Goal: Task Accomplishment & Management: Complete application form

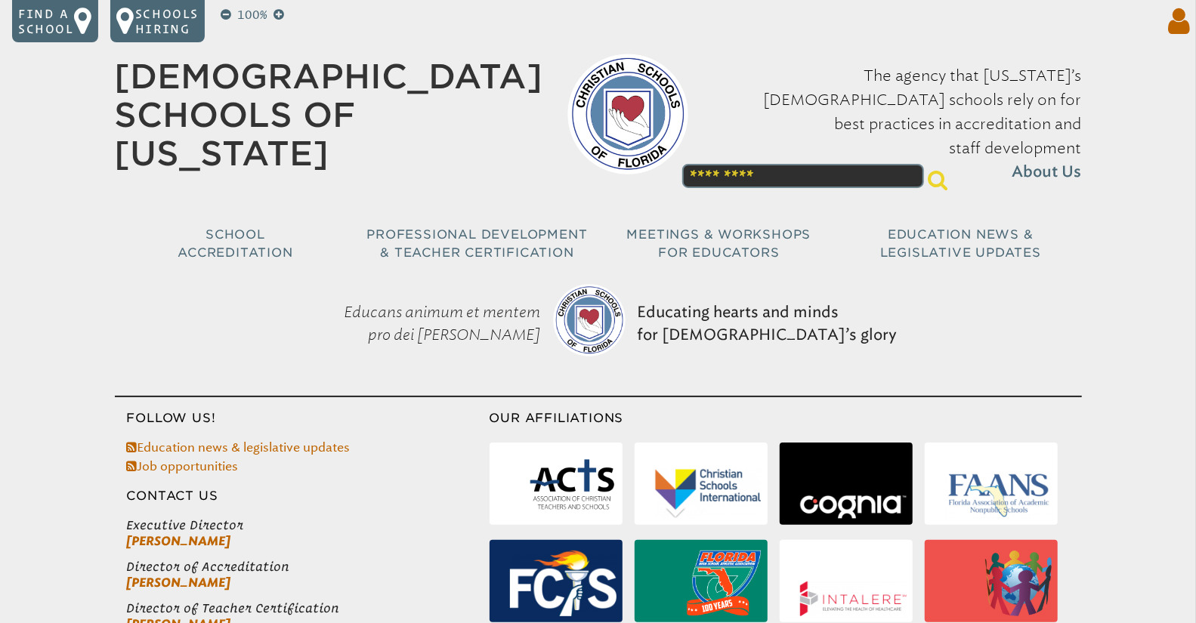
type input "**********"
click at [1178, 20] on icon at bounding box center [1176, 21] width 28 height 30
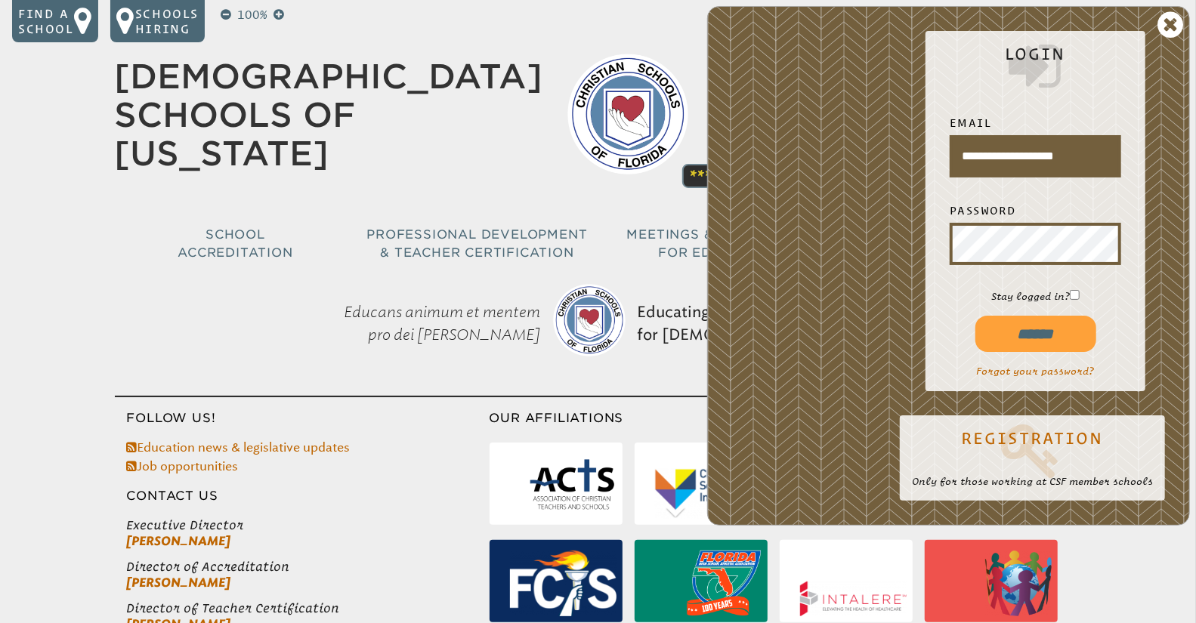
click at [1034, 335] on input "******" at bounding box center [1036, 334] width 121 height 36
type input "**********"
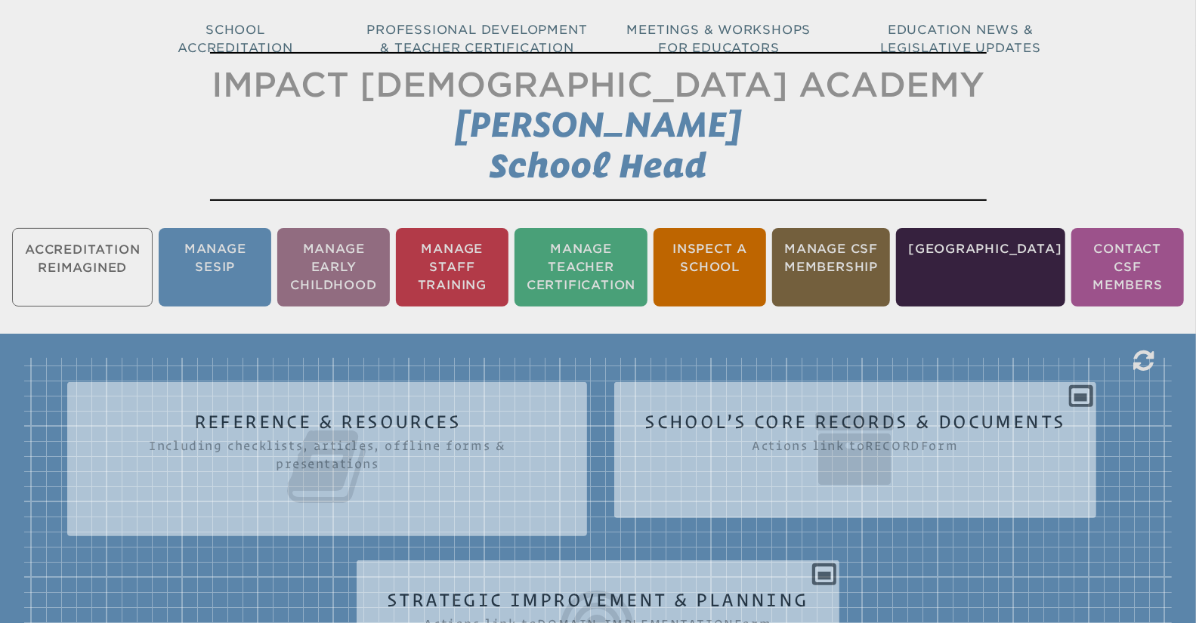
scroll to position [221, 0]
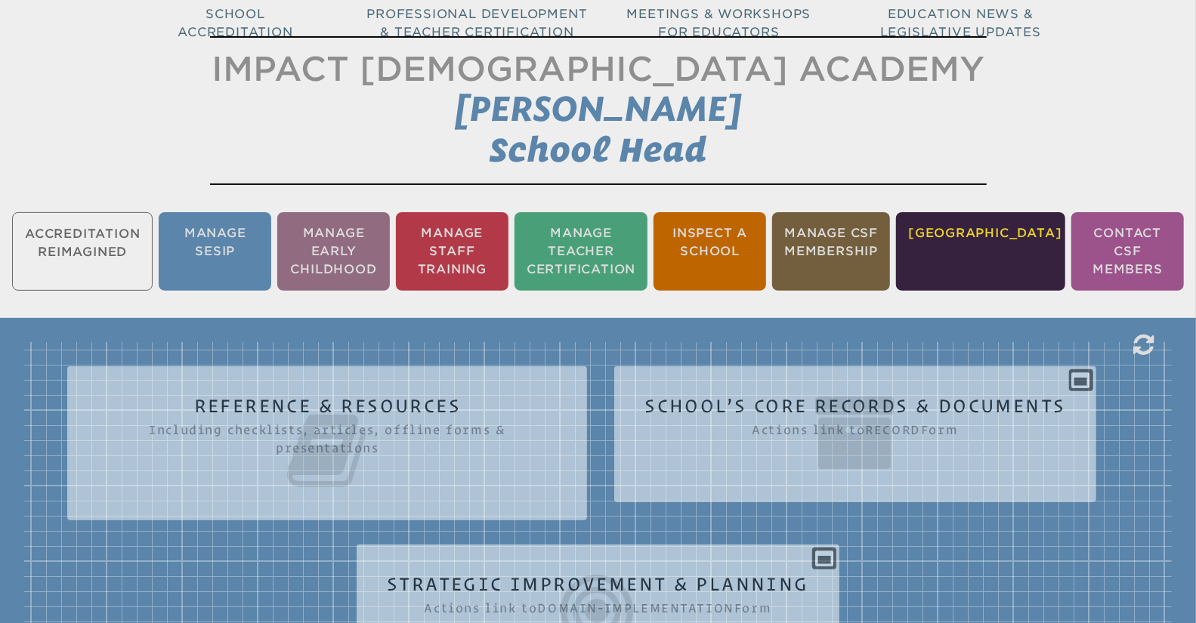
click at [1000, 252] on li "Manage School" at bounding box center [980, 251] width 169 height 79
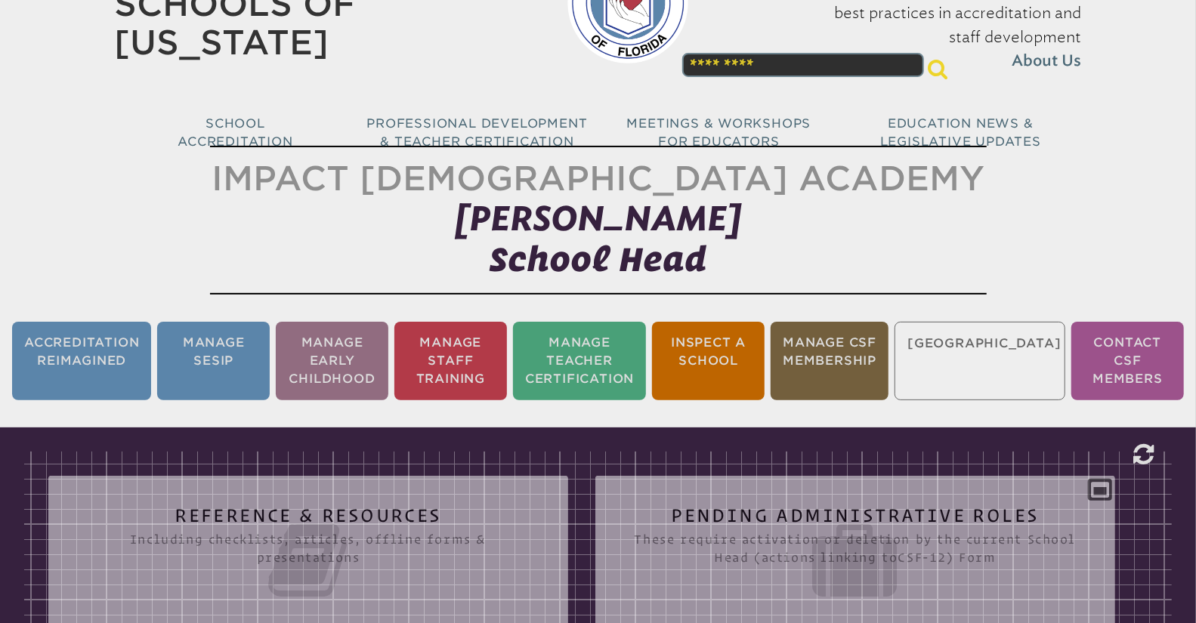
scroll to position [95, 0]
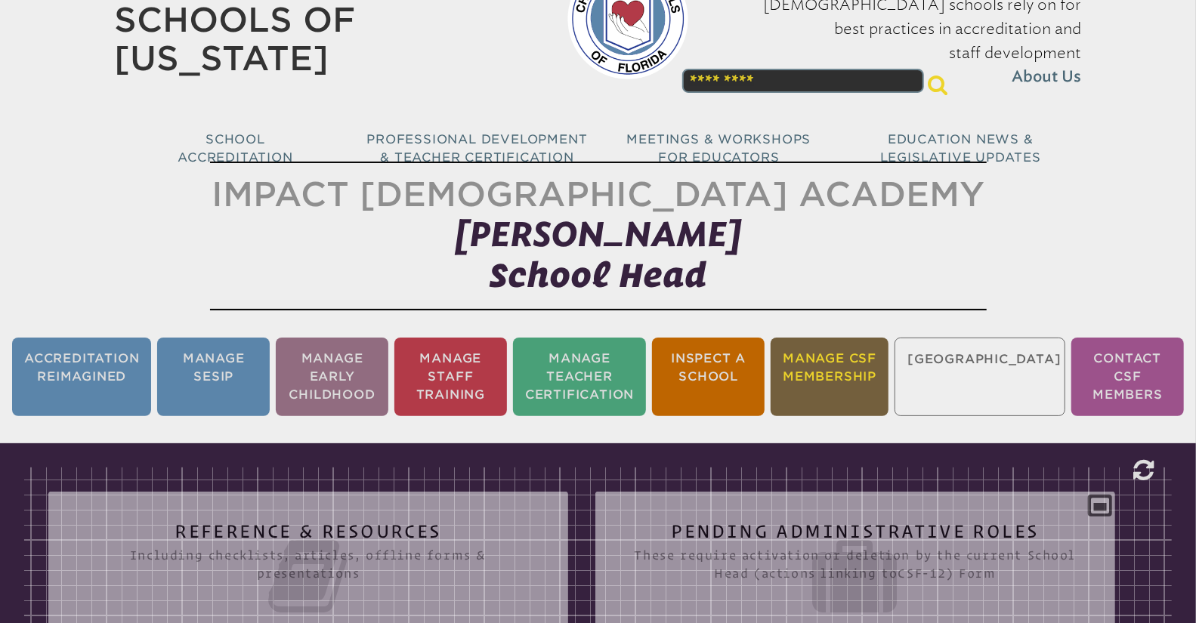
click at [865, 376] on li "Manage CSF Membership" at bounding box center [830, 377] width 118 height 79
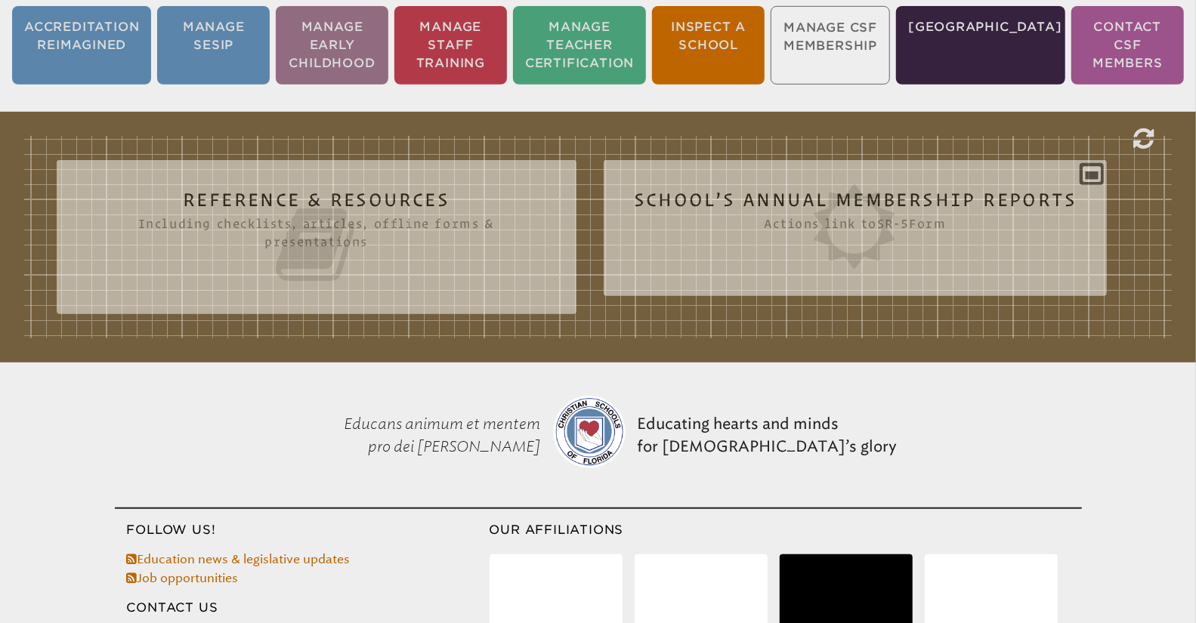
scroll to position [442, 0]
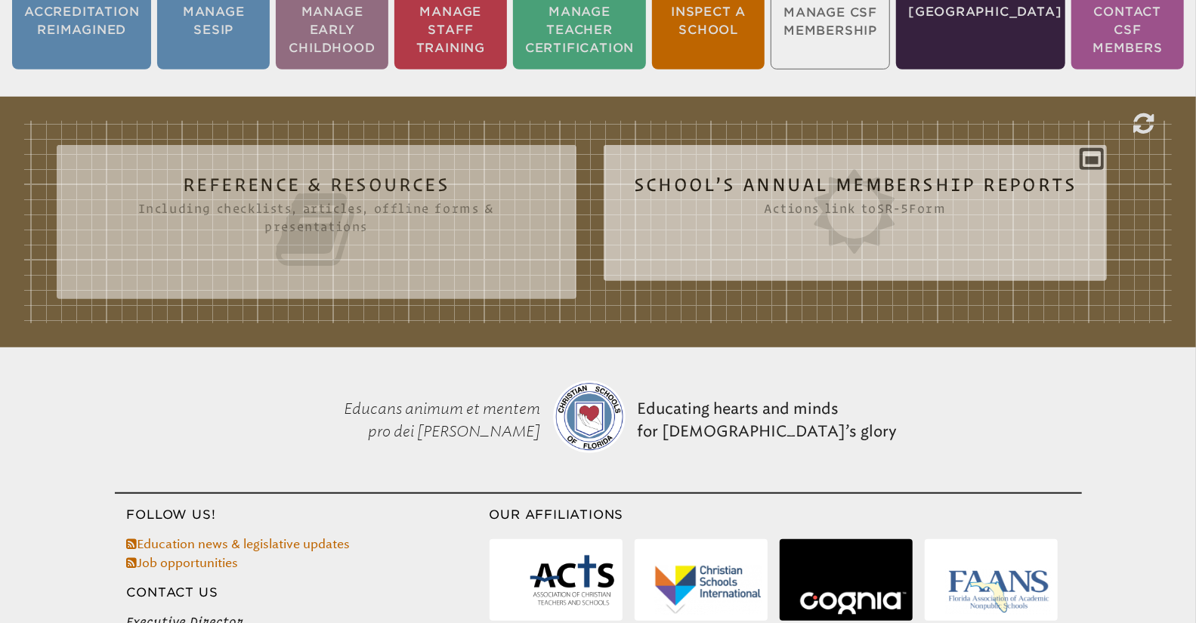
click at [896, 208] on icon at bounding box center [856, 211] width 444 height 85
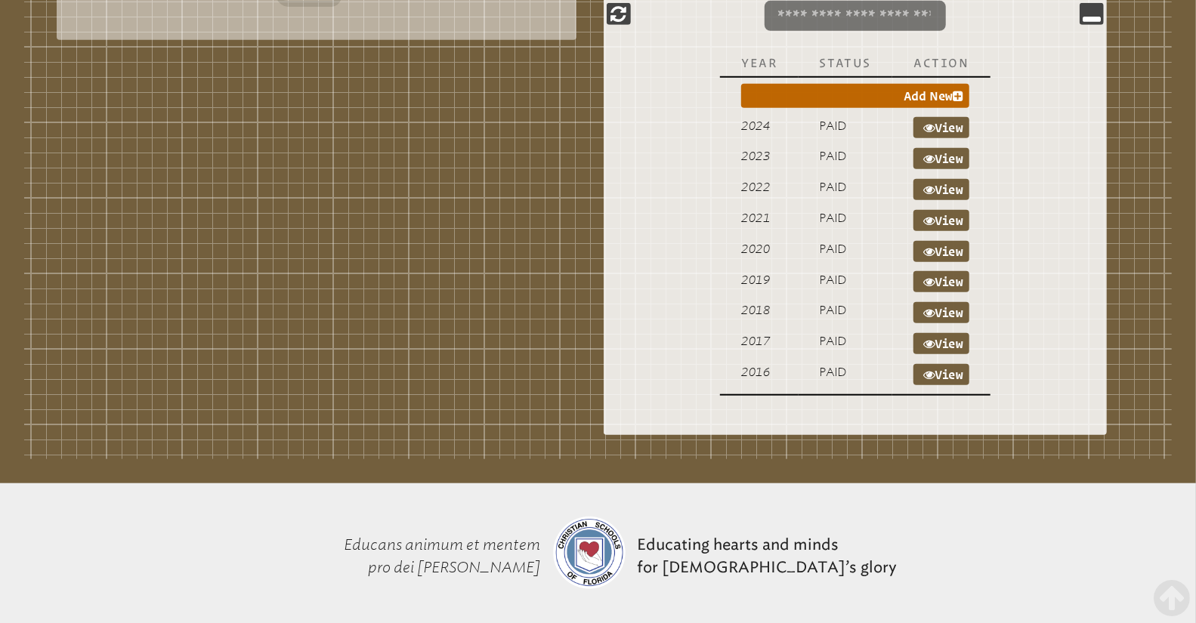
scroll to position [493, 0]
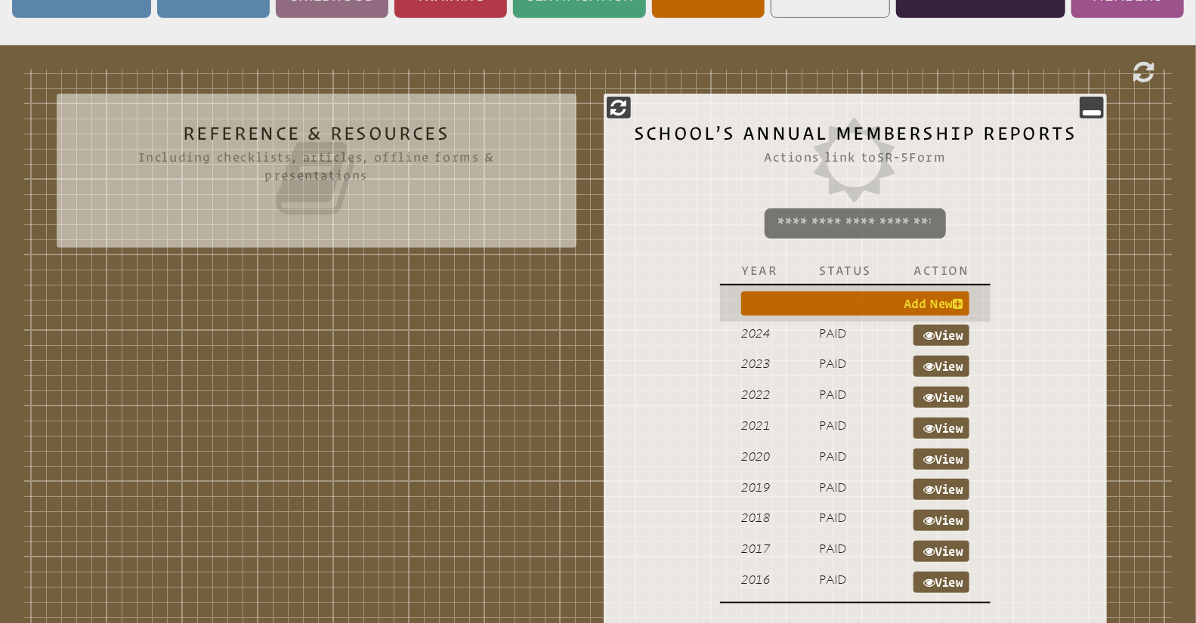
click at [960, 304] on icon at bounding box center [958, 304] width 11 height 12
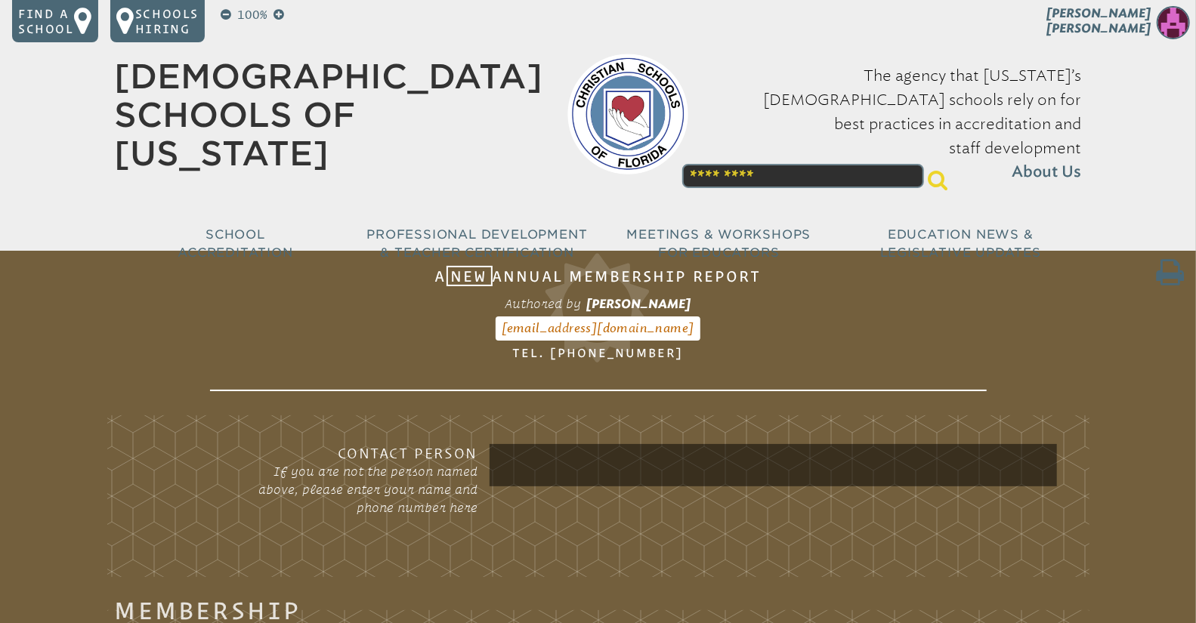
click at [549, 466] on input "text" at bounding box center [773, 465] width 561 height 36
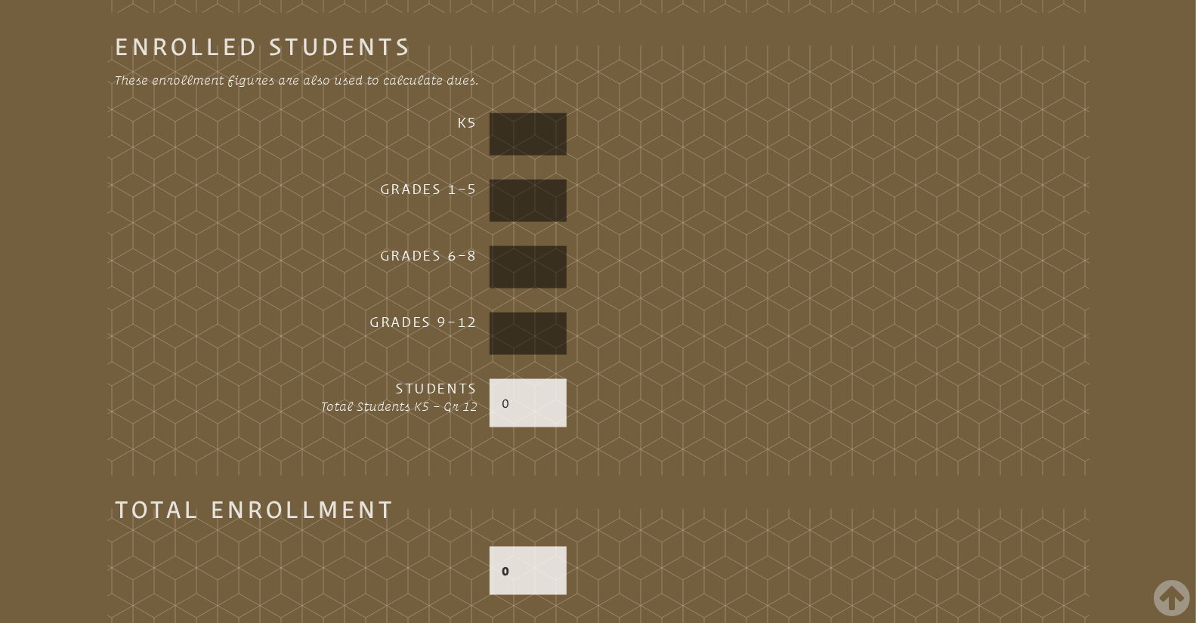
scroll to position [1179, 0]
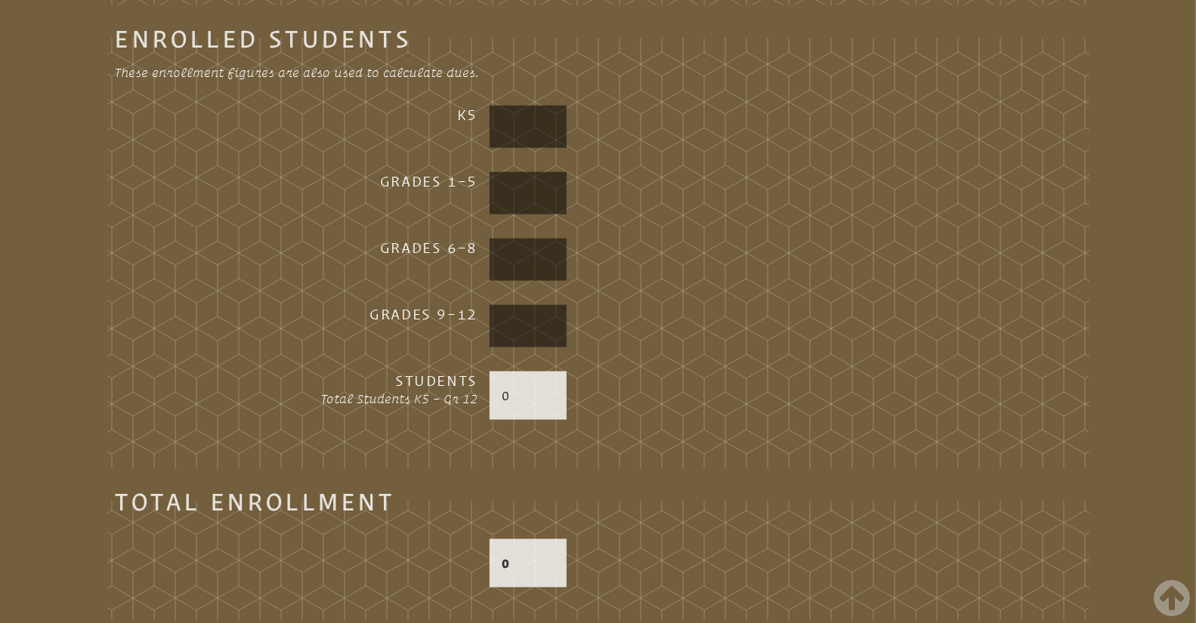
click at [514, 118] on input "text" at bounding box center [528, 127] width 71 height 36
type input "**"
click at [507, 202] on input "text" at bounding box center [528, 193] width 71 height 36
type input "**"
click at [515, 261] on input "text" at bounding box center [528, 260] width 71 height 36
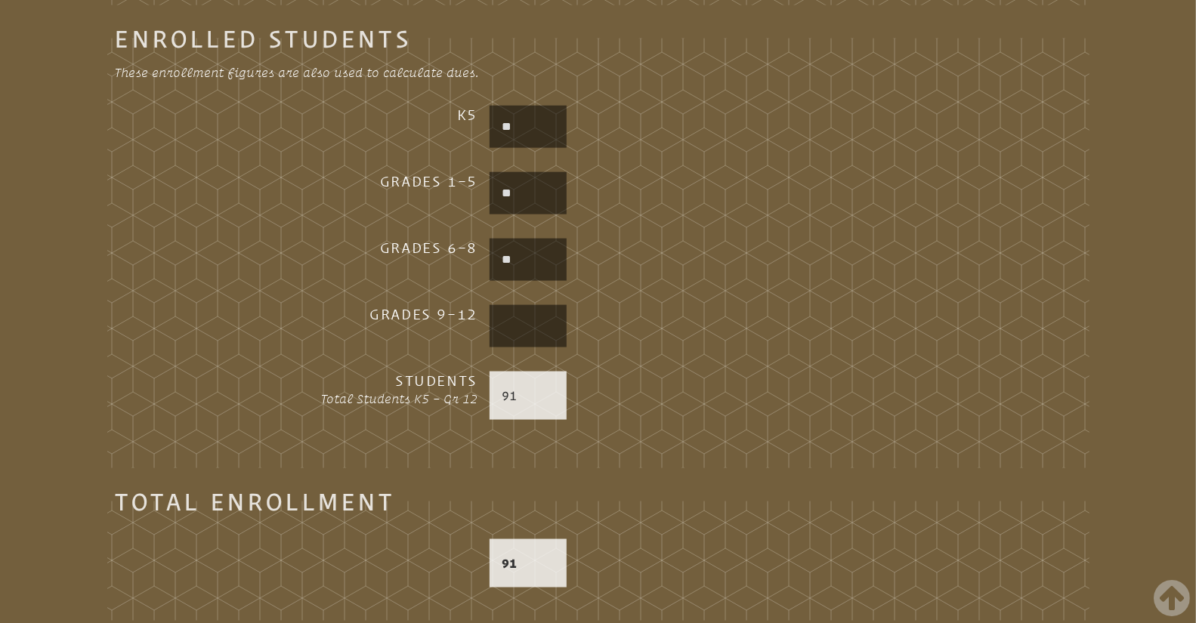
type input "**"
click at [514, 323] on input "text" at bounding box center [528, 326] width 71 height 36
type input "***"
click at [541, 392] on p "300" at bounding box center [528, 396] width 53 height 18
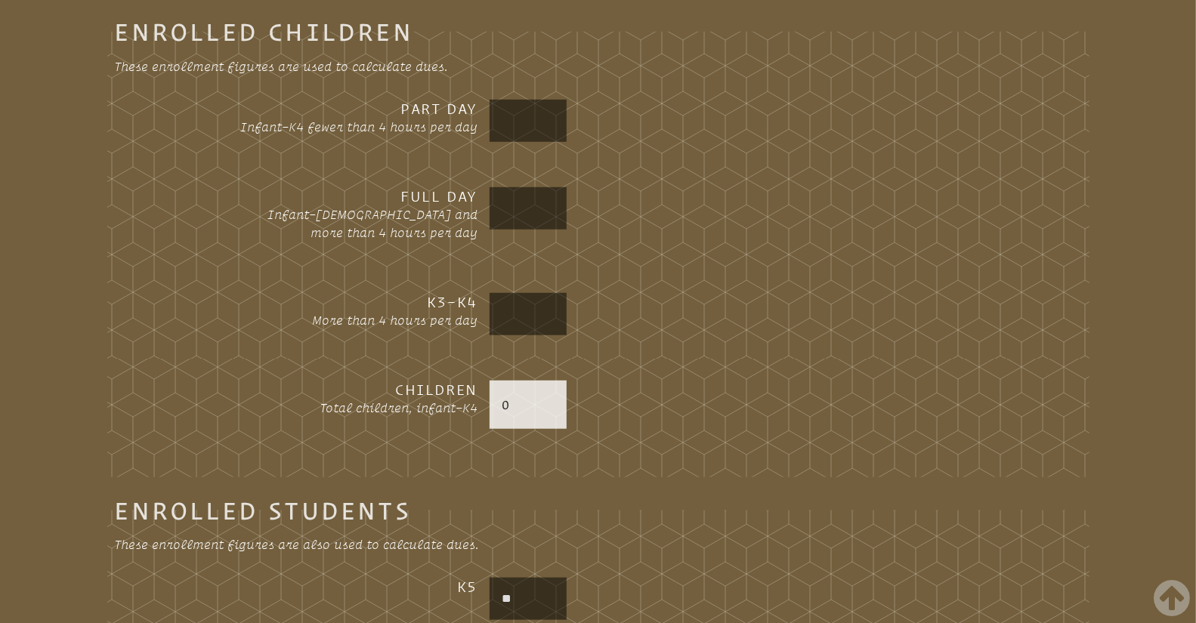
scroll to position [695, 0]
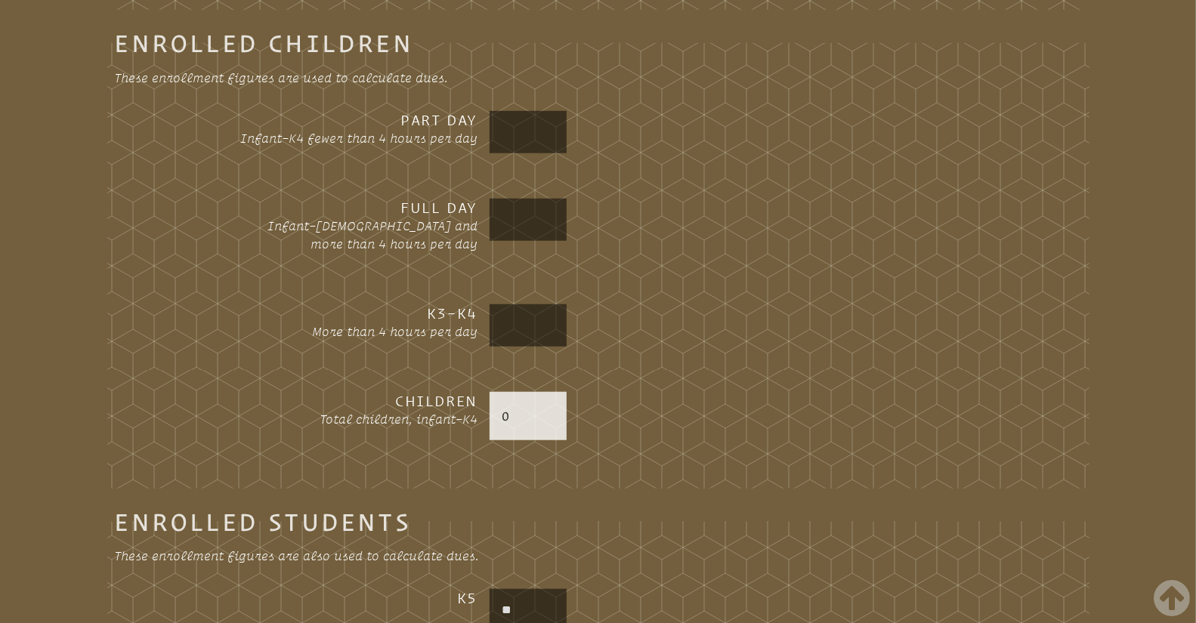
click at [525, 329] on input "text" at bounding box center [528, 326] width 71 height 36
type input "**"
click at [526, 219] on input "text" at bounding box center [528, 220] width 71 height 36
type input "*"
click at [537, 326] on input "**" at bounding box center [528, 326] width 71 height 36
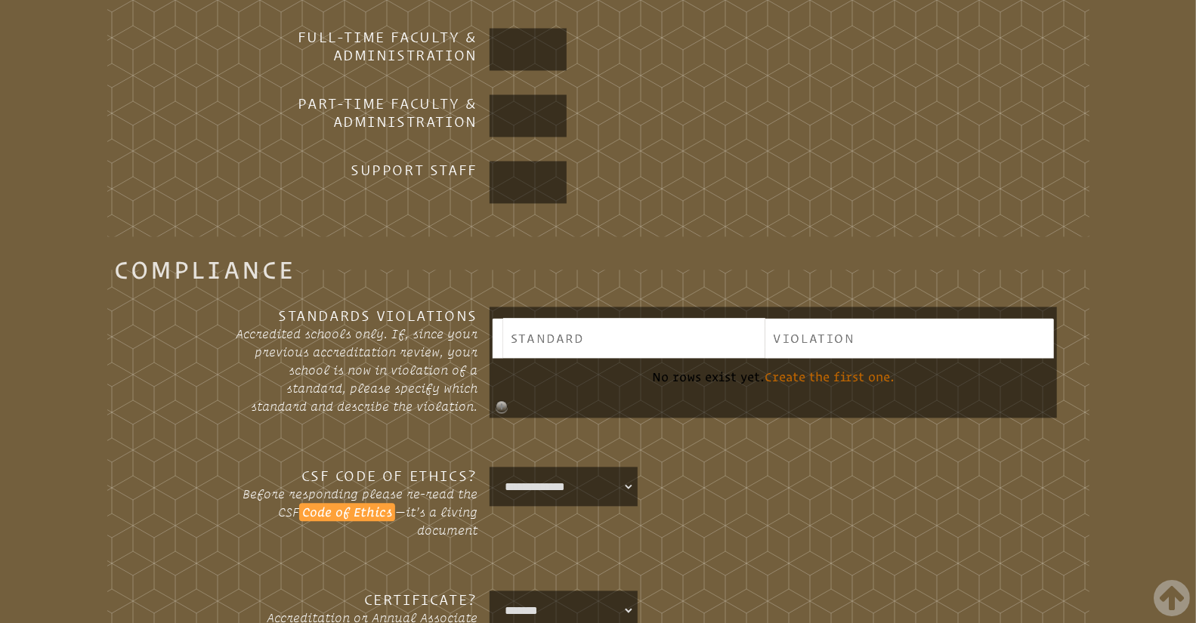
scroll to position [1836, 0]
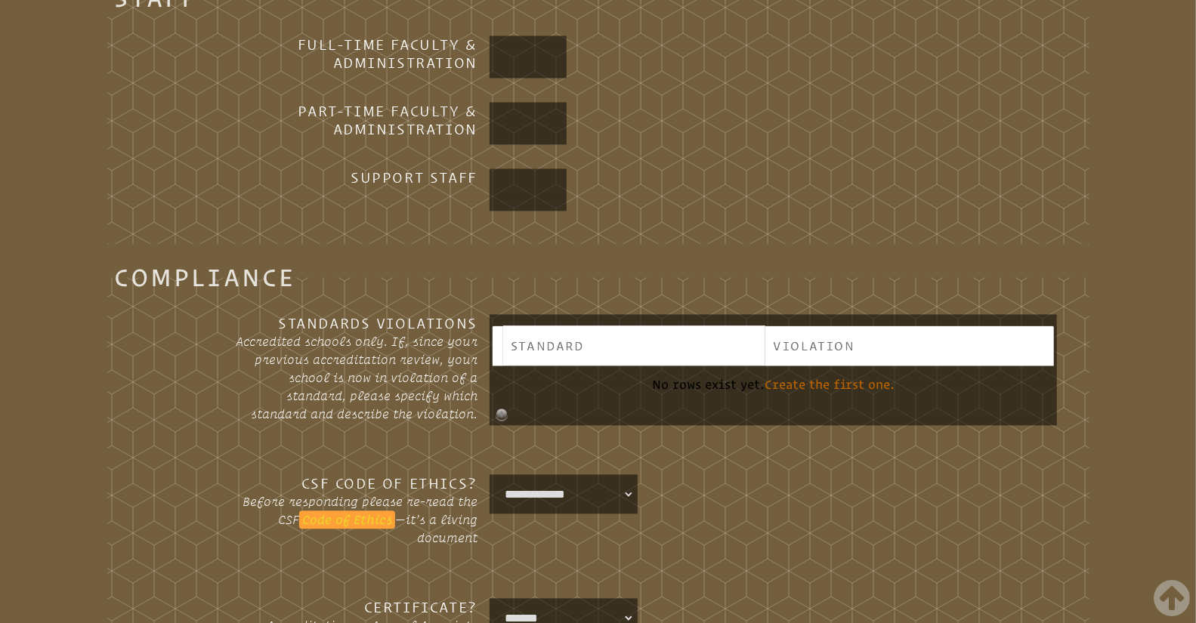
click at [342, 514] on link "Code of Ethics" at bounding box center [347, 520] width 96 height 18
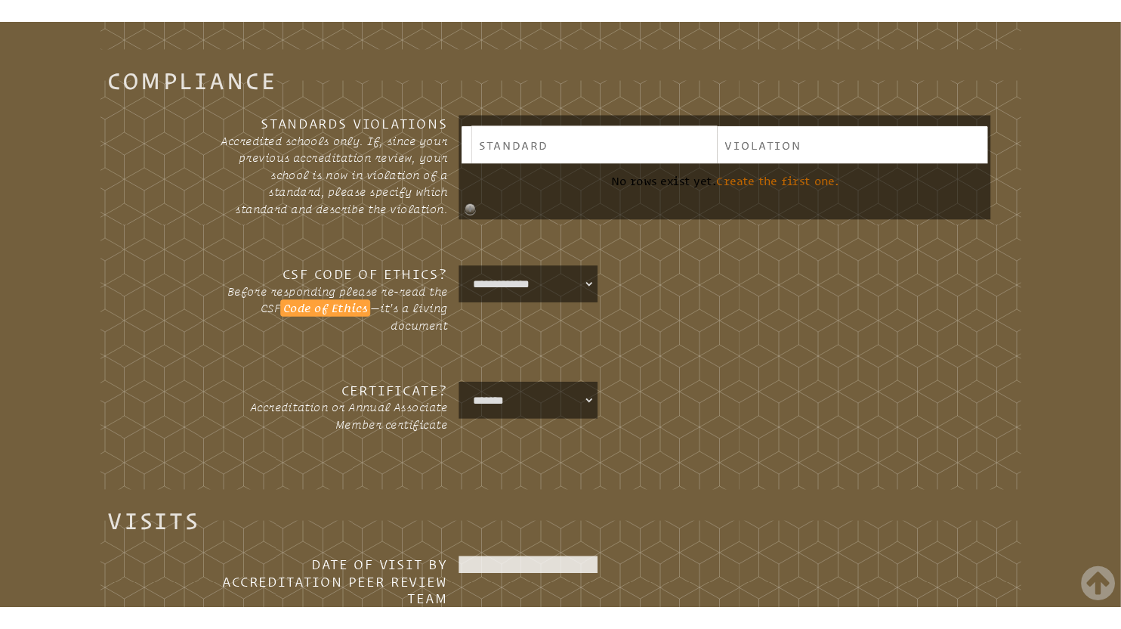
scroll to position [2177, 0]
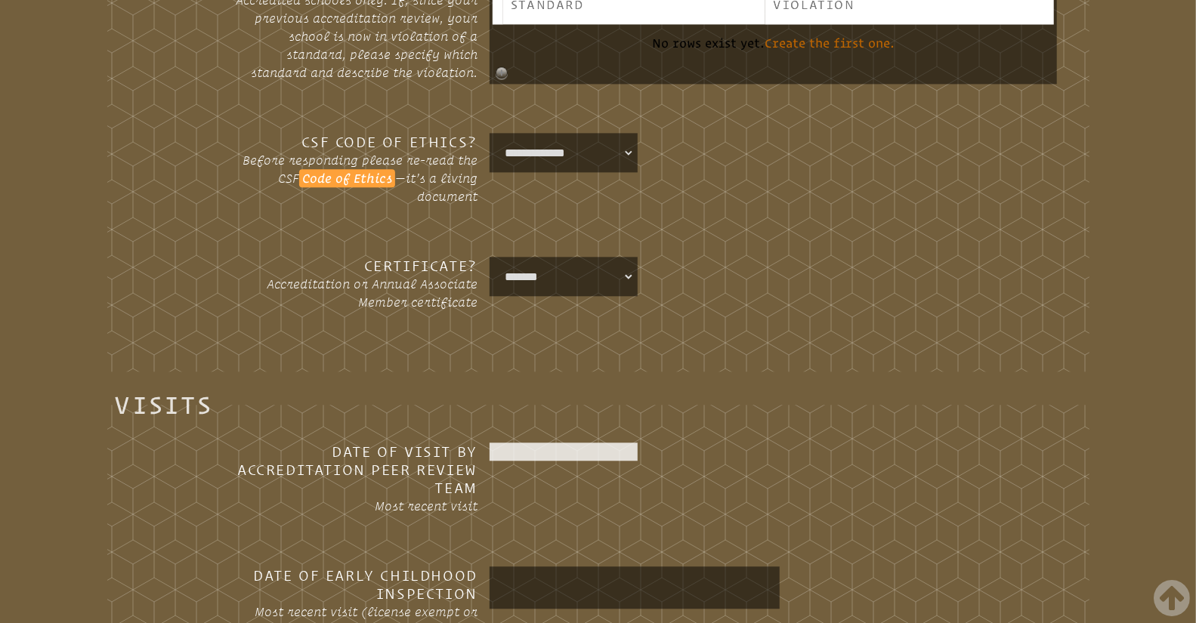
click at [629, 151] on select "**********" at bounding box center [564, 152] width 142 height 33
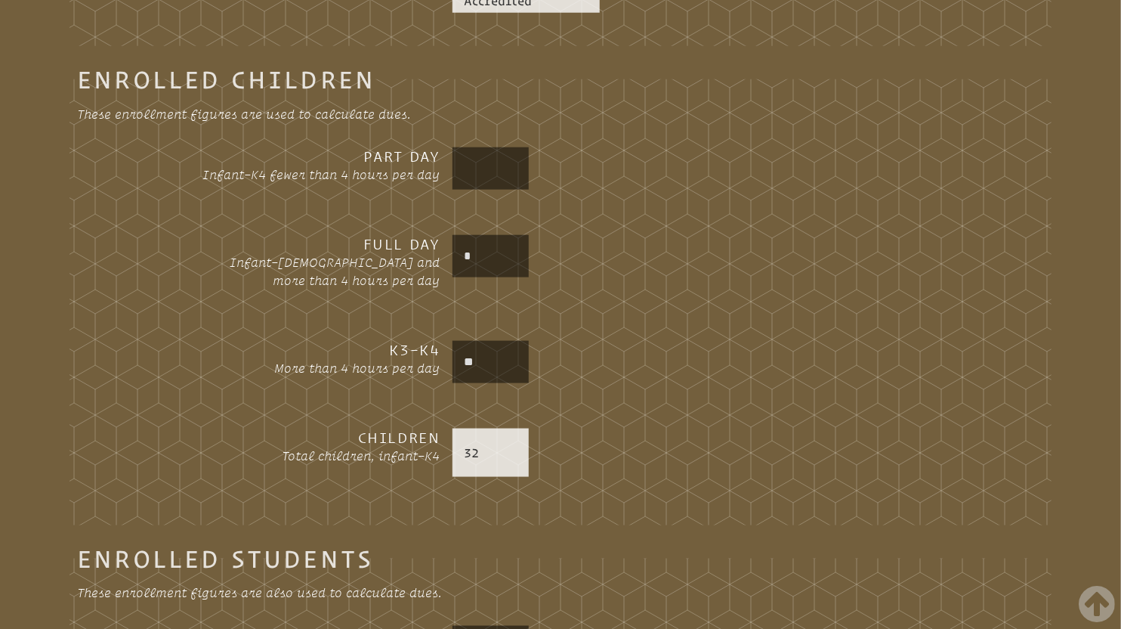
scroll to position [651, 0]
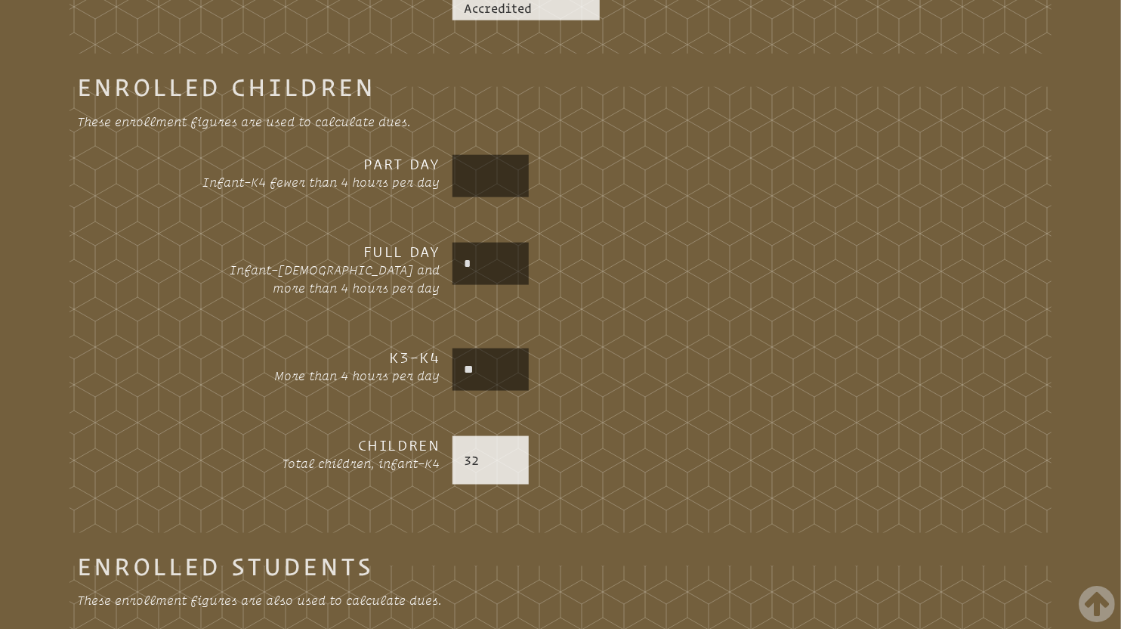
click at [487, 263] on input "*" at bounding box center [491, 264] width 71 height 36
type input "*"
click at [490, 371] on input "**" at bounding box center [491, 369] width 71 height 36
type input "**"
click at [834, 398] on div "K3–K4 More than 4 hours per day **" at bounding box center [560, 379] width 919 height 63
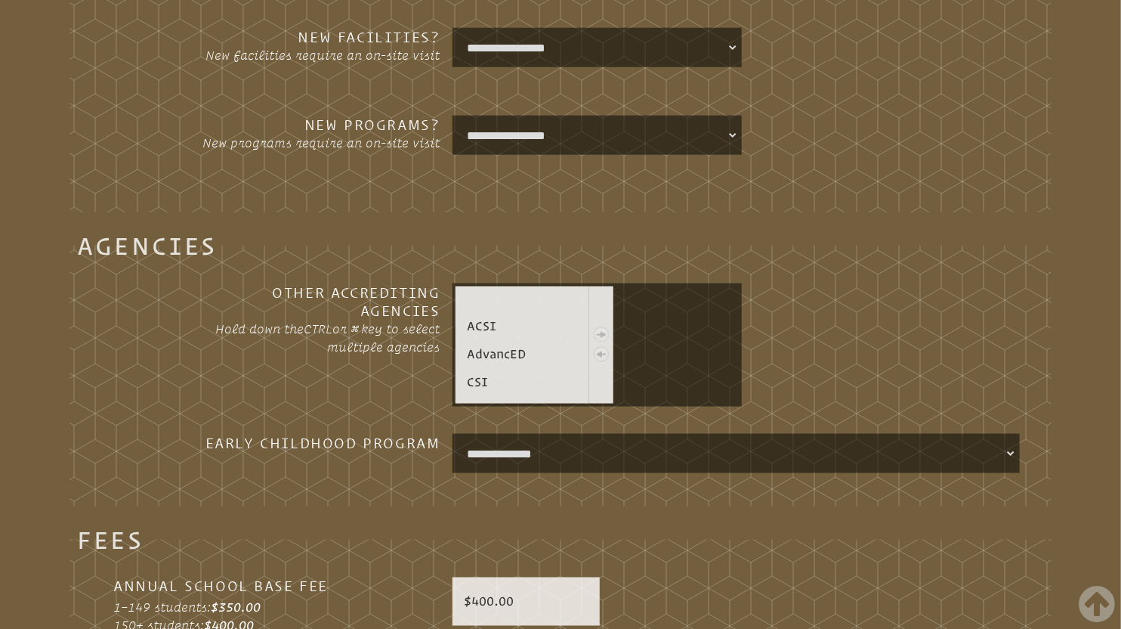
scroll to position [3235, 0]
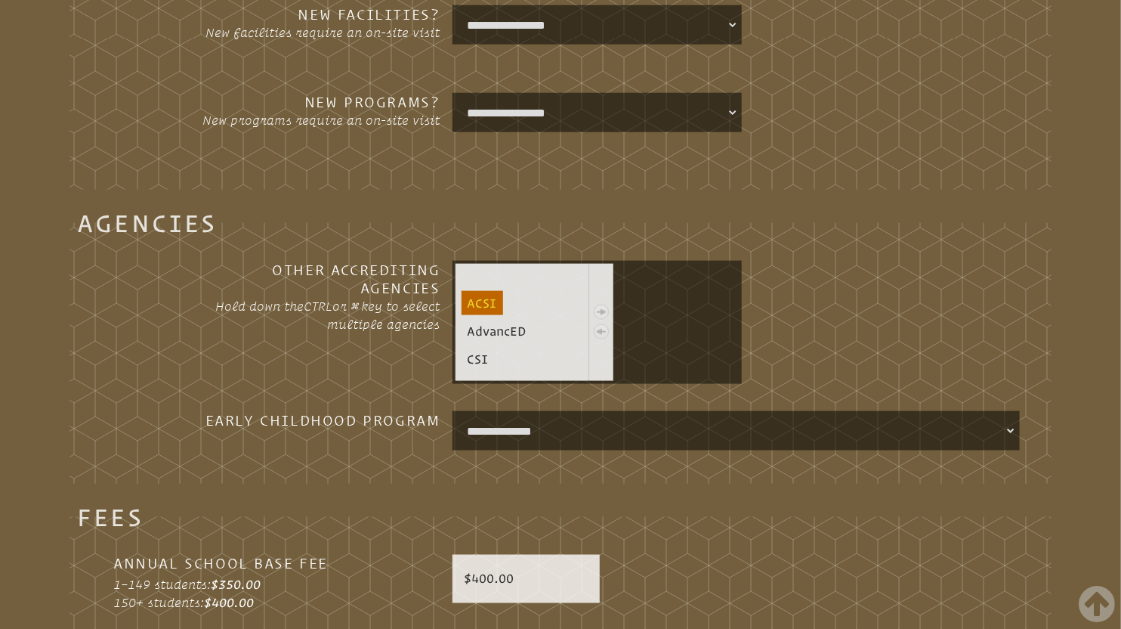
click at [496, 303] on link "• ACSI" at bounding box center [483, 303] width 42 height 24
click at [504, 326] on link "• AdvancED" at bounding box center [498, 331] width 72 height 24
click at [479, 359] on link "• CSI" at bounding box center [478, 359] width 33 height 24
click at [505, 326] on link "• AdvancED" at bounding box center [498, 331] width 72 height 24
click at [484, 360] on link "• CSI" at bounding box center [478, 359] width 33 height 24
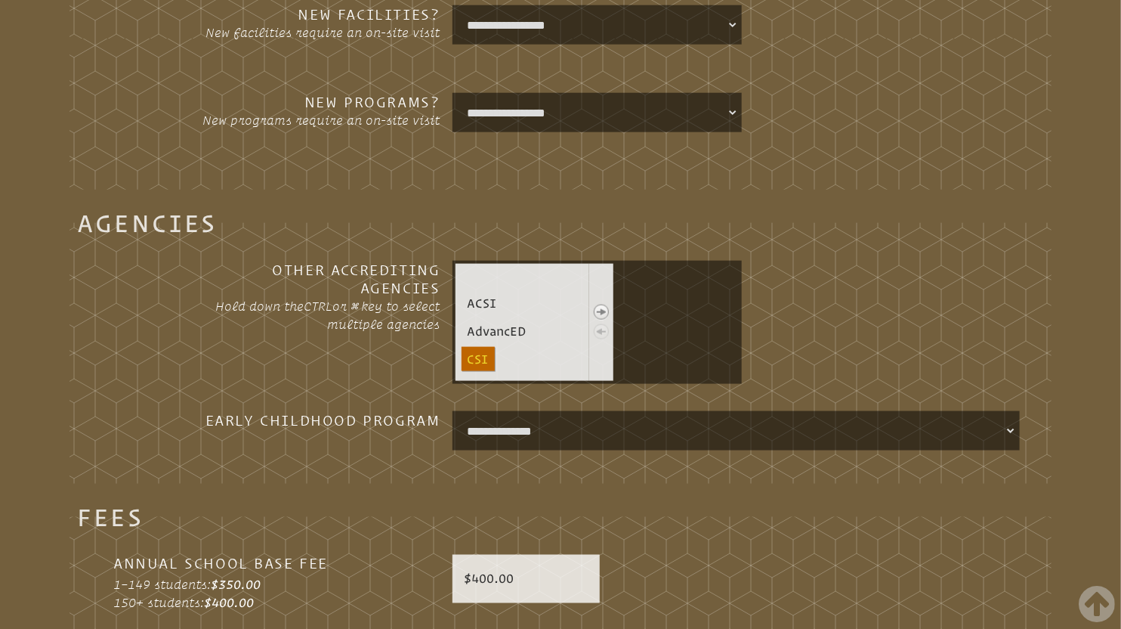
click at [560, 363] on li "• CSI" at bounding box center [524, 359] width 125 height 25
click at [602, 362] on td at bounding box center [601, 322] width 24 height 117
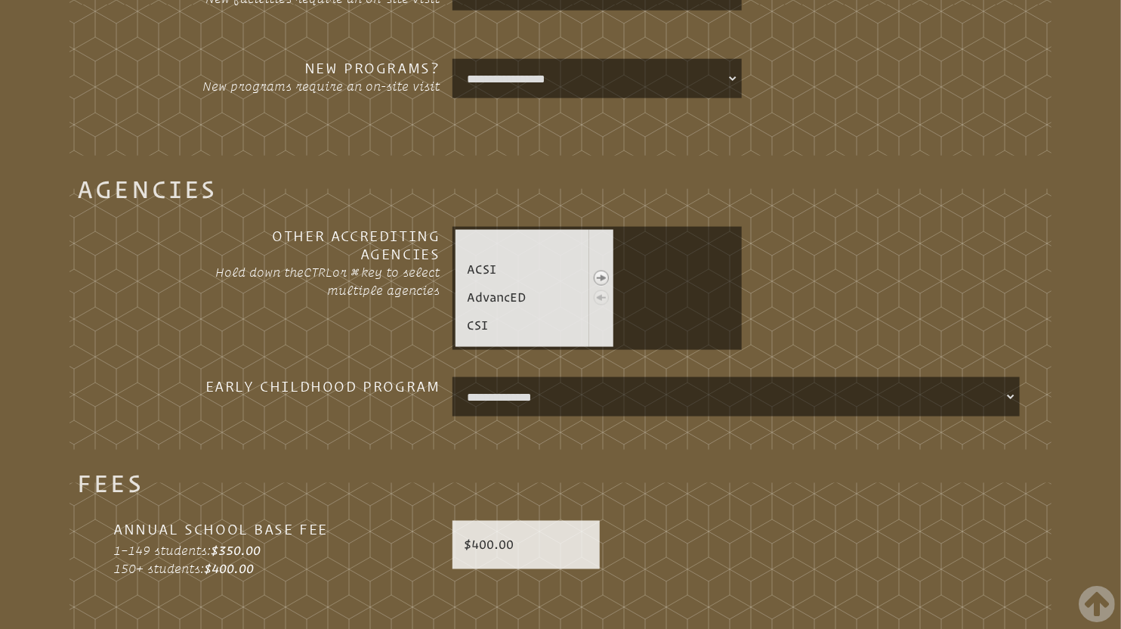
scroll to position [3302, 0]
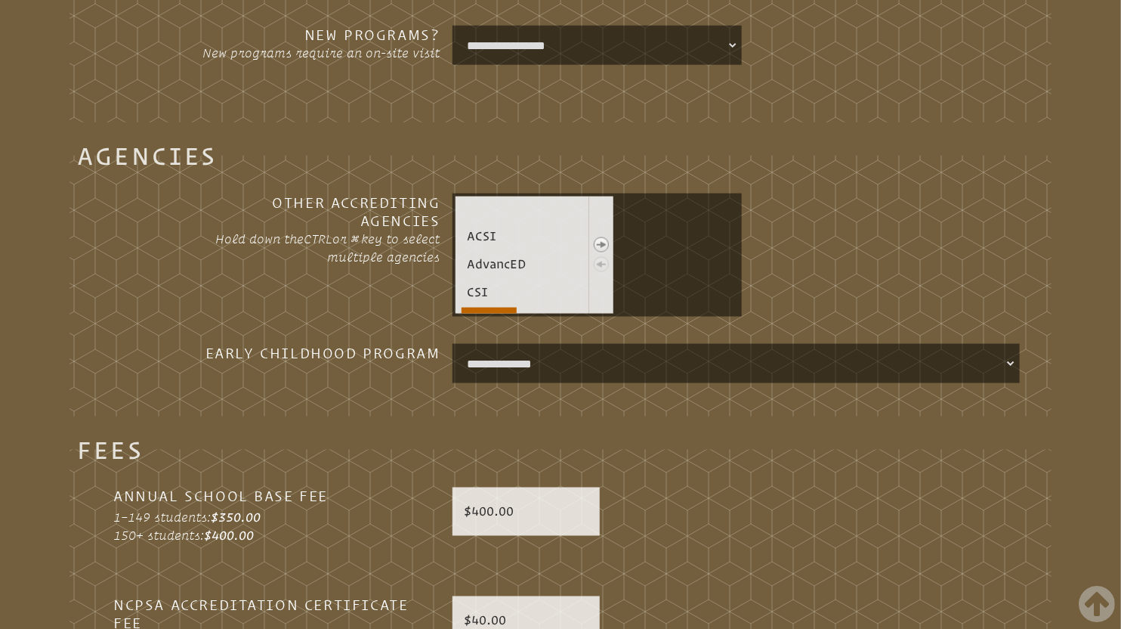
click at [499, 308] on link "• [GEOGRAPHIC_DATA]" at bounding box center [489, 320] width 55 height 24
click at [481, 309] on link "• [GEOGRAPHIC_DATA]" at bounding box center [489, 320] width 55 height 24
click at [604, 245] on link at bounding box center [601, 245] width 24 height 20
click at [642, 218] on link "• [GEOGRAPHIC_DATA]" at bounding box center [644, 224] width 55 height 24
click at [599, 264] on link at bounding box center [598, 265] width 24 height 20
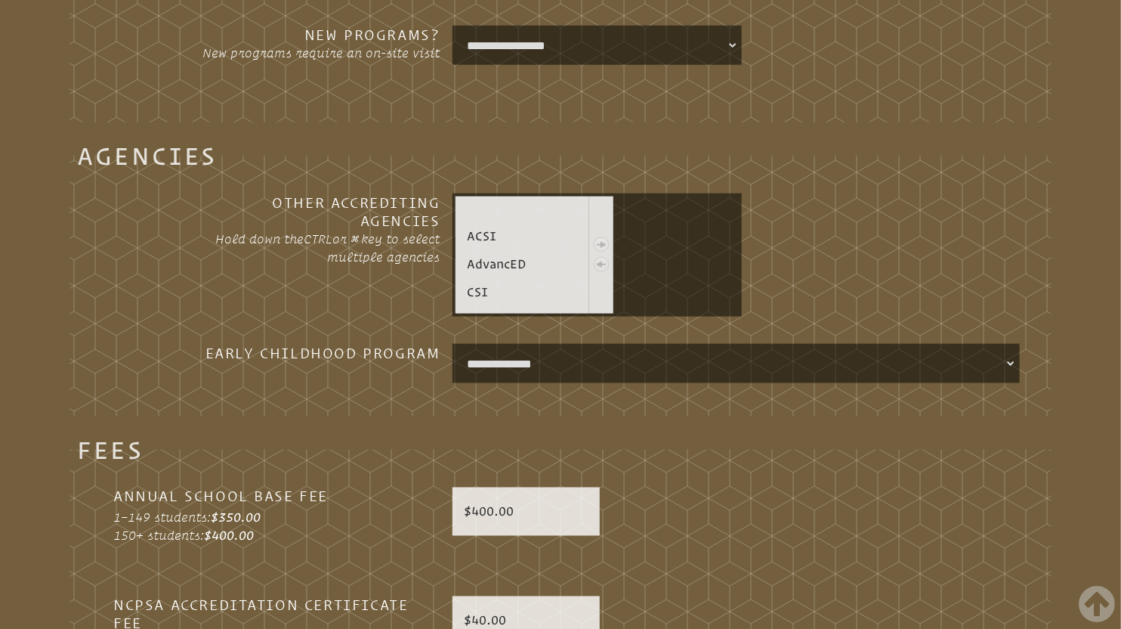
click at [500, 205] on td "• ACSI • AdvancED • CSI • [GEOGRAPHIC_DATA] • FCIS • MSA" at bounding box center [523, 254] width 135 height 117
click at [376, 210] on h3 "Other Accrediting Agencies" at bounding box center [320, 211] width 242 height 36
click at [493, 308] on link "• [GEOGRAPHIC_DATA]" at bounding box center [489, 320] width 55 height 24
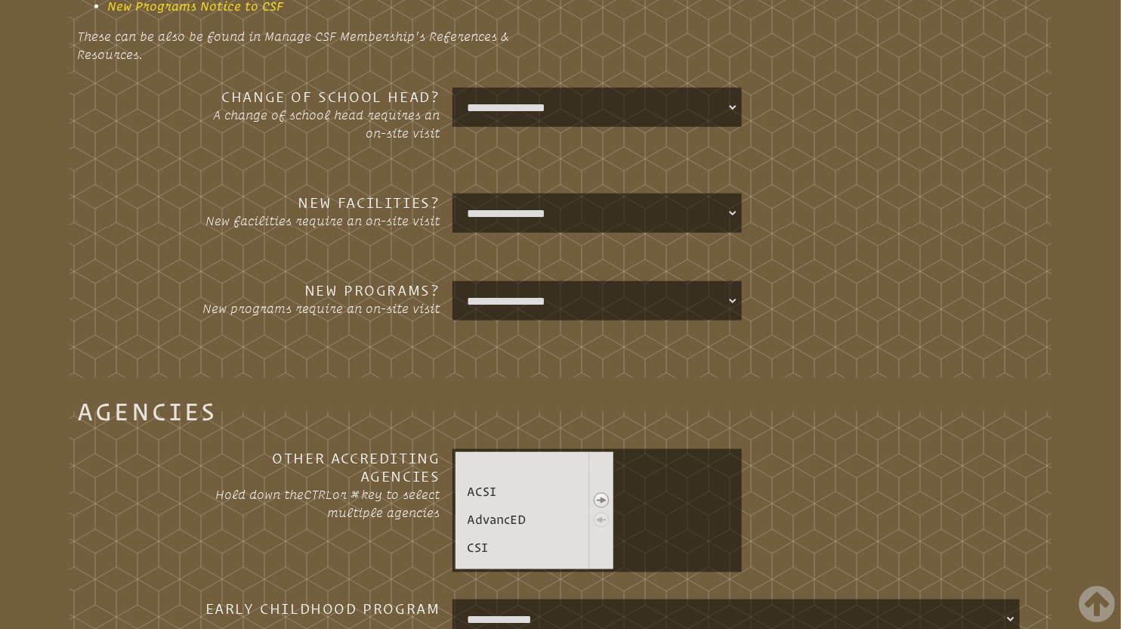
scroll to position [3043, 0]
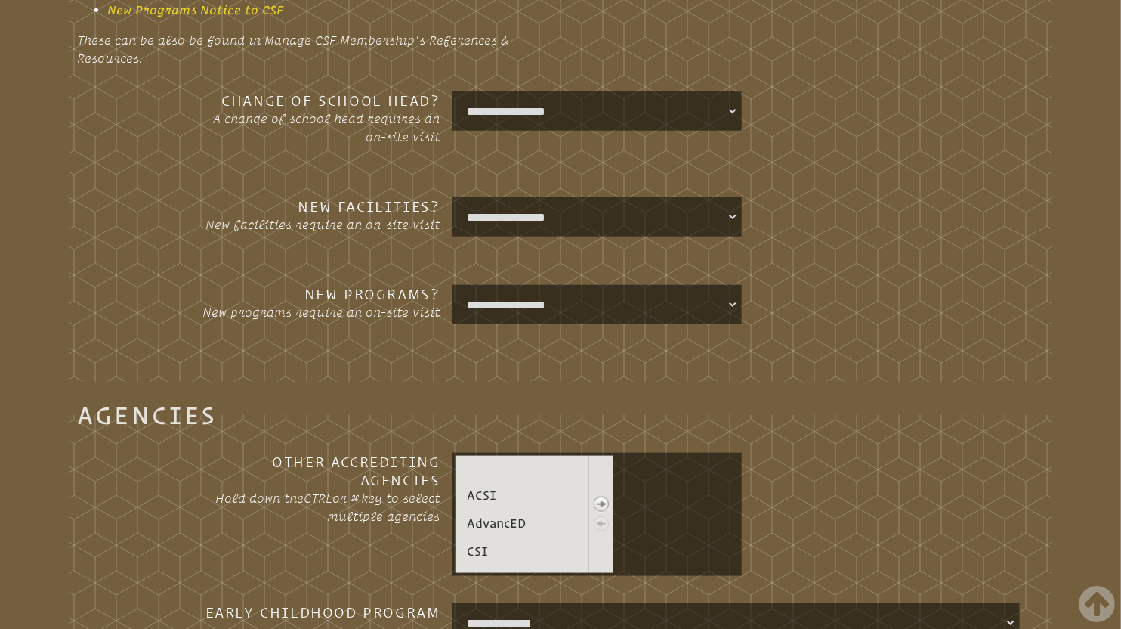
click at [636, 487] on div at bounding box center [676, 514] width 125 height 93
click at [495, 571] on div "• ACSI • AdvancED • CSI • [GEOGRAPHIC_DATA] • FCIS • MSA" at bounding box center [598, 514] width 290 height 123
click at [498, 567] on link "• [GEOGRAPHIC_DATA]" at bounding box center [489, 579] width 55 height 24
click at [493, 527] on link "• AdvancED" at bounding box center [498, 523] width 72 height 24
click at [478, 550] on link "• CSI" at bounding box center [478, 551] width 33 height 24
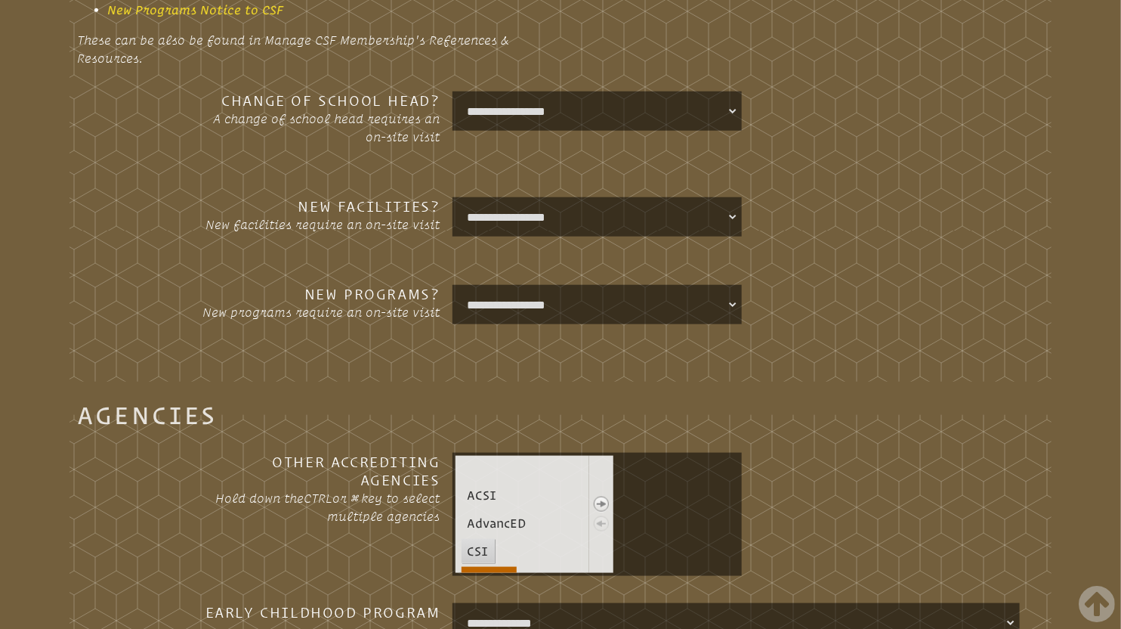
click at [475, 567] on link "• [GEOGRAPHIC_DATA]" at bounding box center [489, 579] width 55 height 24
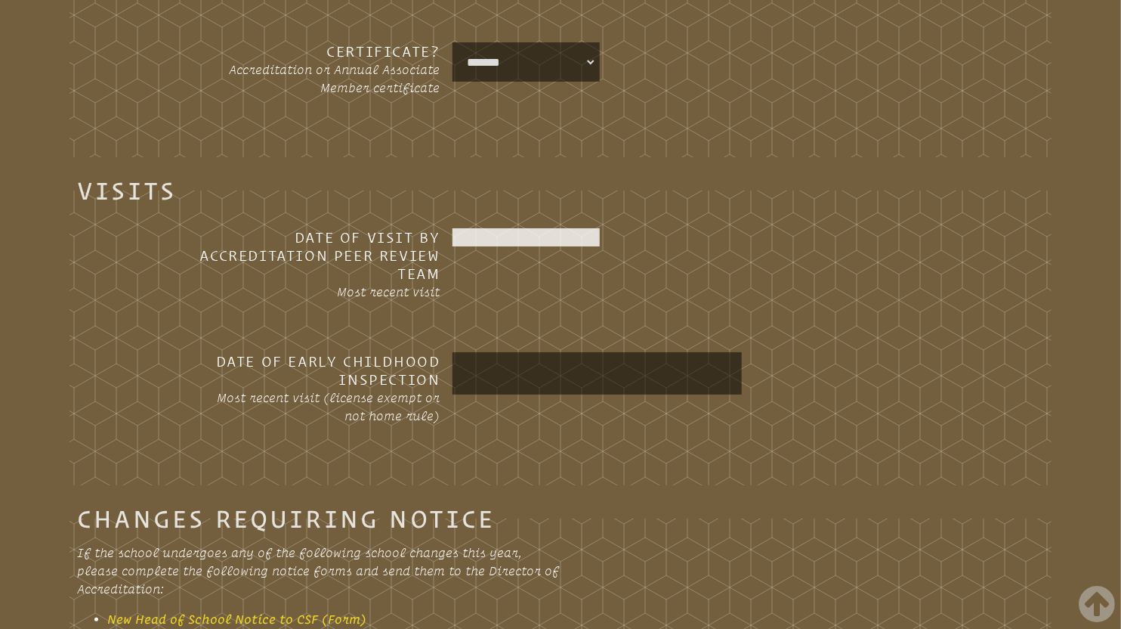
scroll to position [2377, 0]
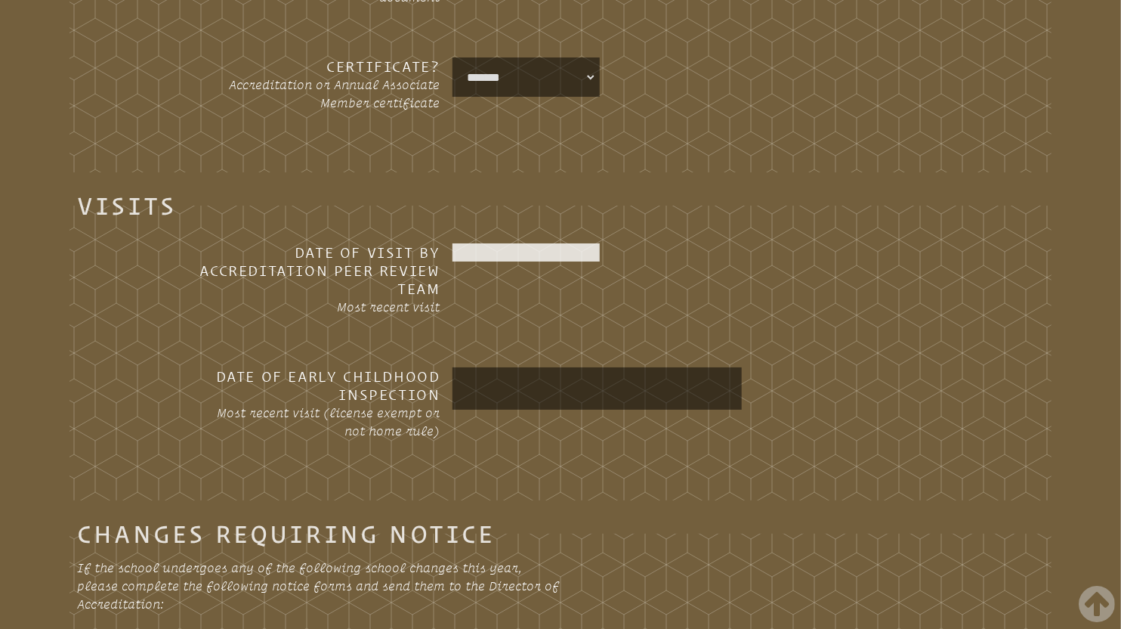
click at [549, 248] on div at bounding box center [527, 252] width 148 height 18
click at [394, 298] on p "Most recent visit" at bounding box center [320, 307] width 242 height 18
click at [366, 268] on h3 "Date of Visit by Accreditation Peer Review Team" at bounding box center [320, 270] width 242 height 54
click at [484, 248] on div at bounding box center [527, 252] width 148 height 18
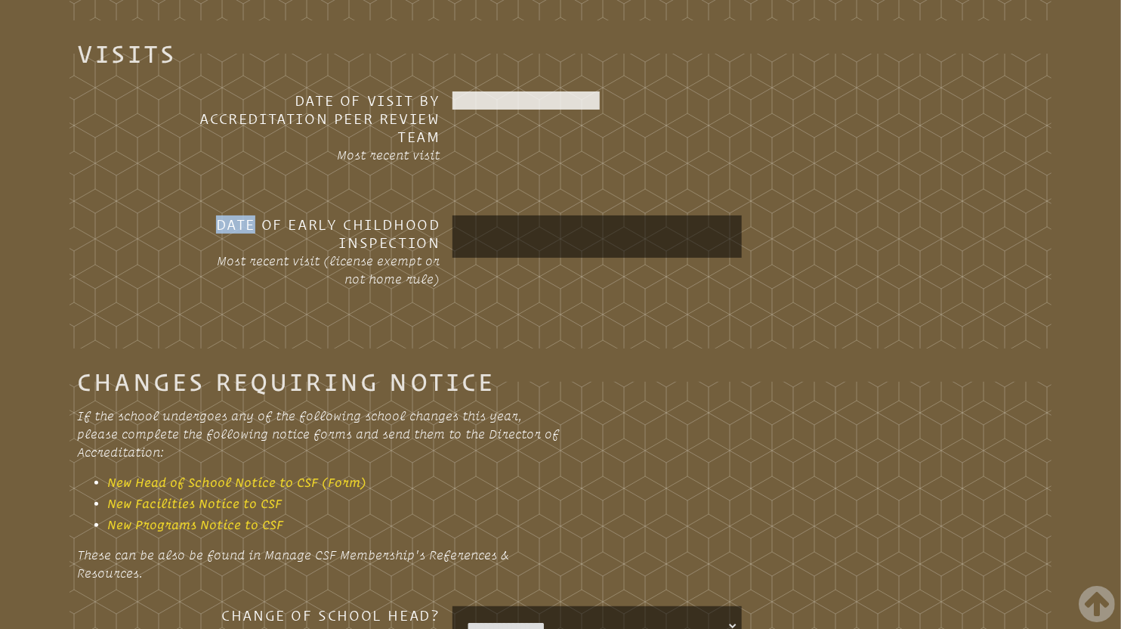
scroll to position [2461, 0]
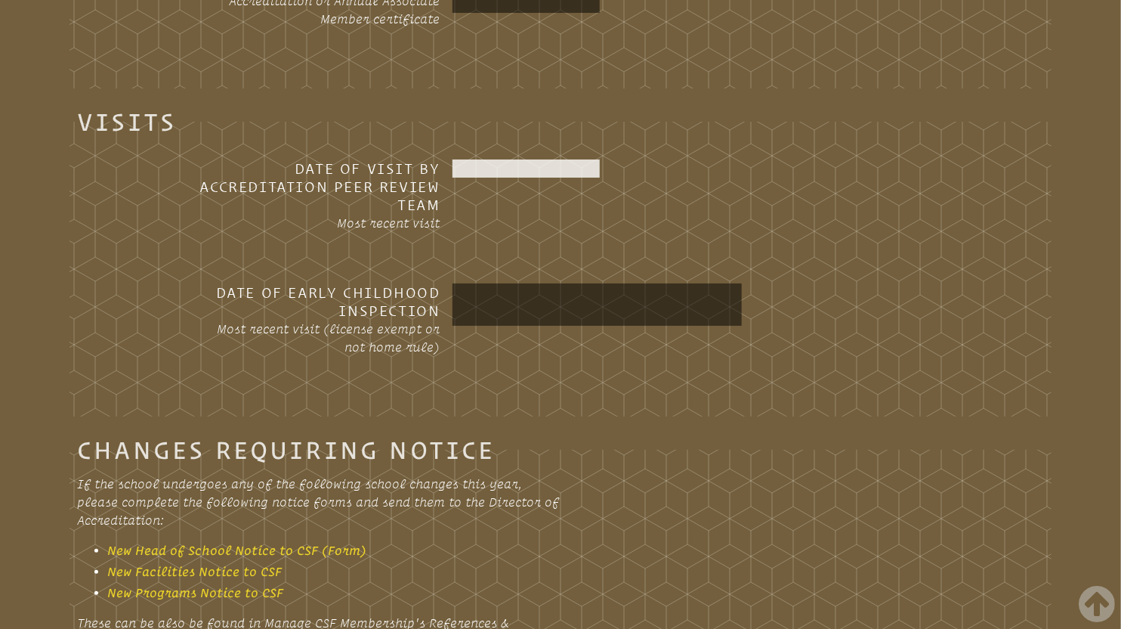
click at [475, 167] on div at bounding box center [527, 168] width 148 height 18
click at [517, 243] on div "Date of Visit by Accreditation Peer Review Team Most recent visit" at bounding box center [560, 209] width 919 height 100
click at [540, 299] on input "text" at bounding box center [598, 304] width 284 height 36
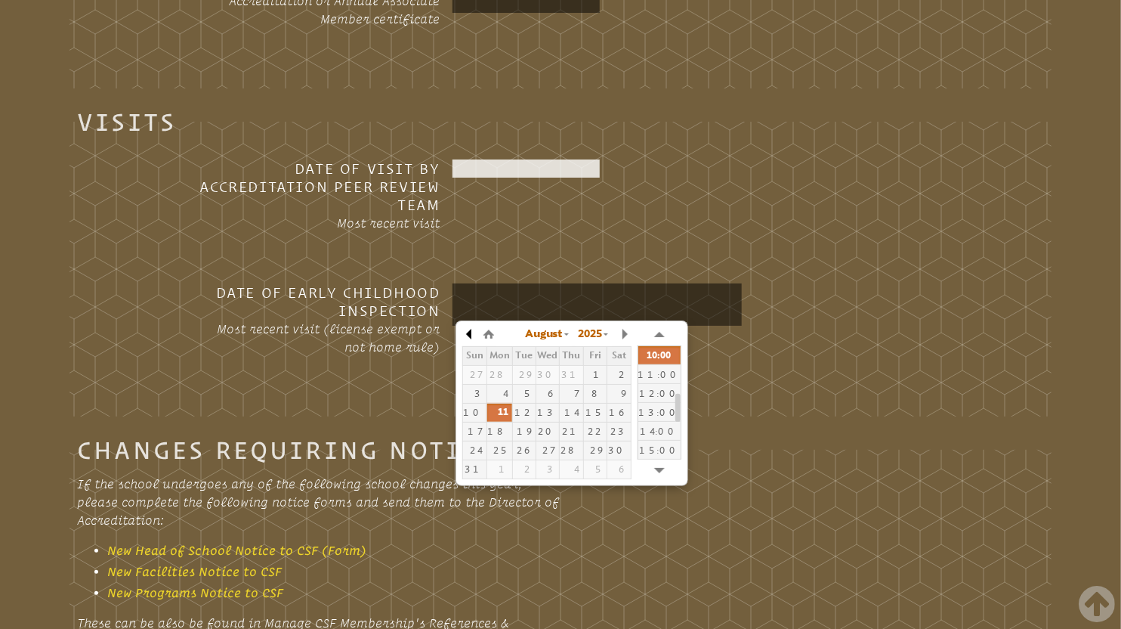
click at [471, 329] on button "button" at bounding box center [469, 334] width 15 height 23
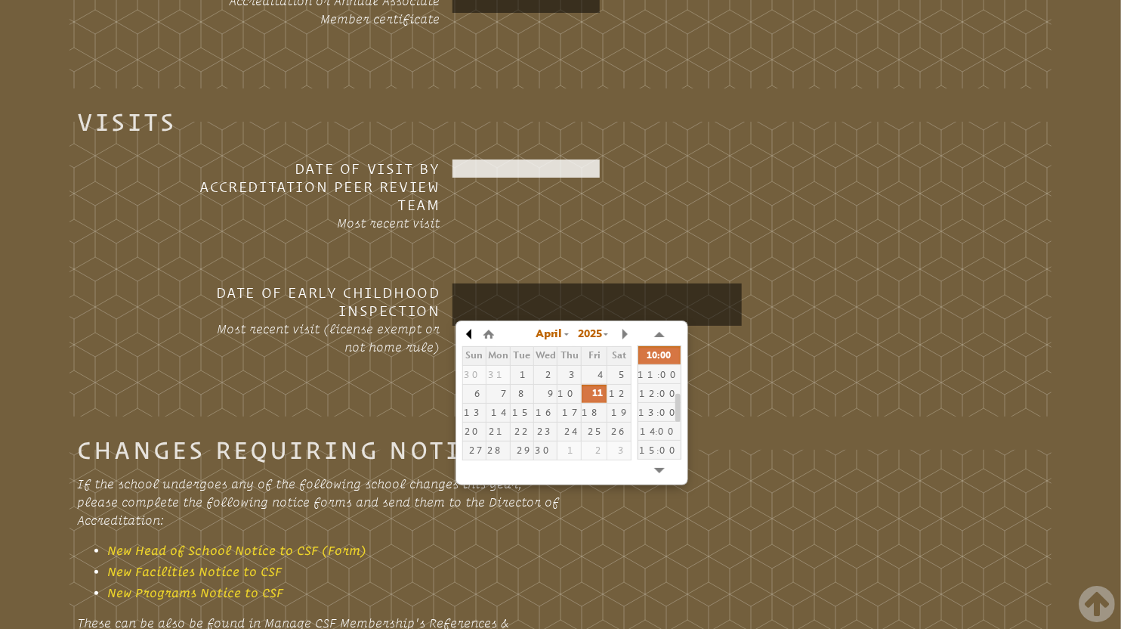
click at [471, 329] on button "button" at bounding box center [469, 334] width 15 height 23
click at [571, 426] on div "20" at bounding box center [571, 431] width 23 height 11
type input "**********"
click at [873, 405] on fieldset "**********" at bounding box center [561, 265] width 982 height 304
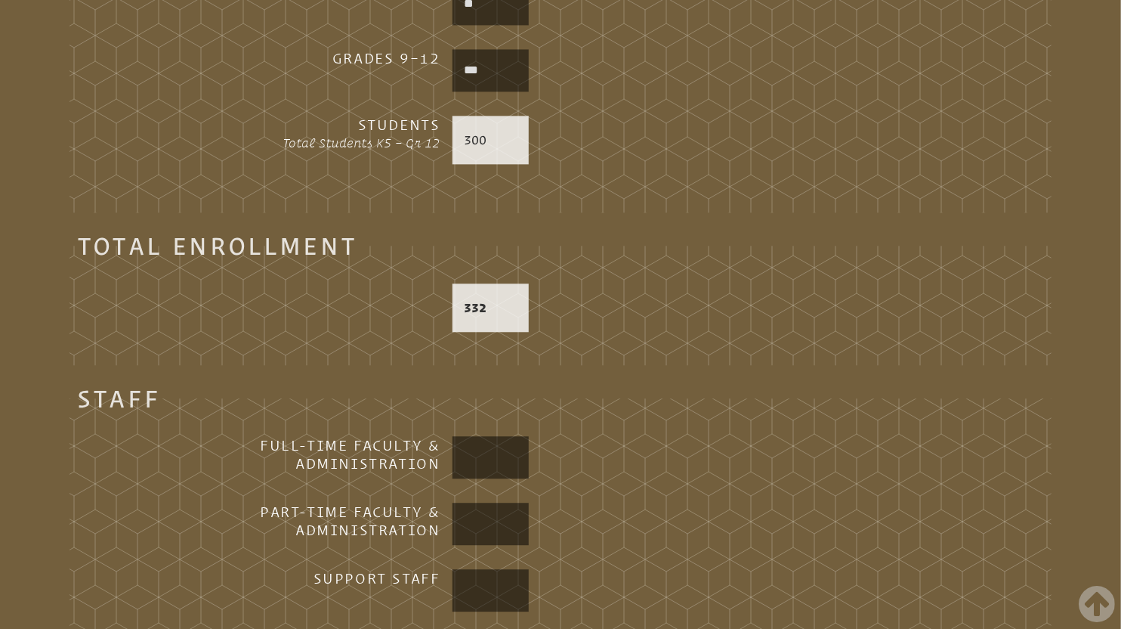
scroll to position [1415, 0]
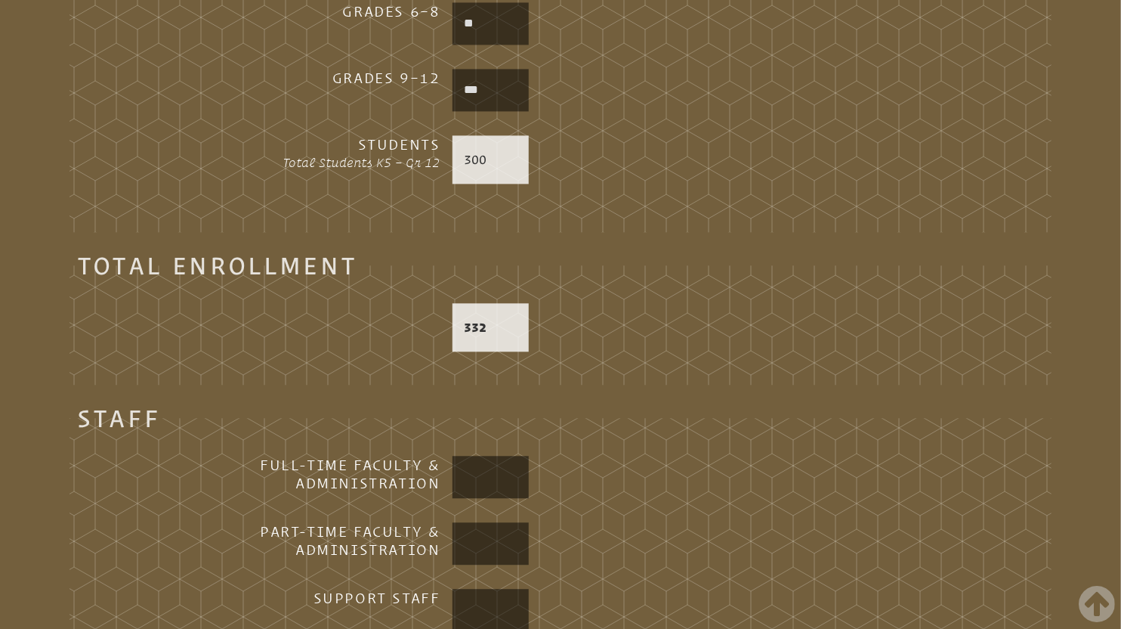
click at [469, 476] on input "text" at bounding box center [491, 477] width 71 height 36
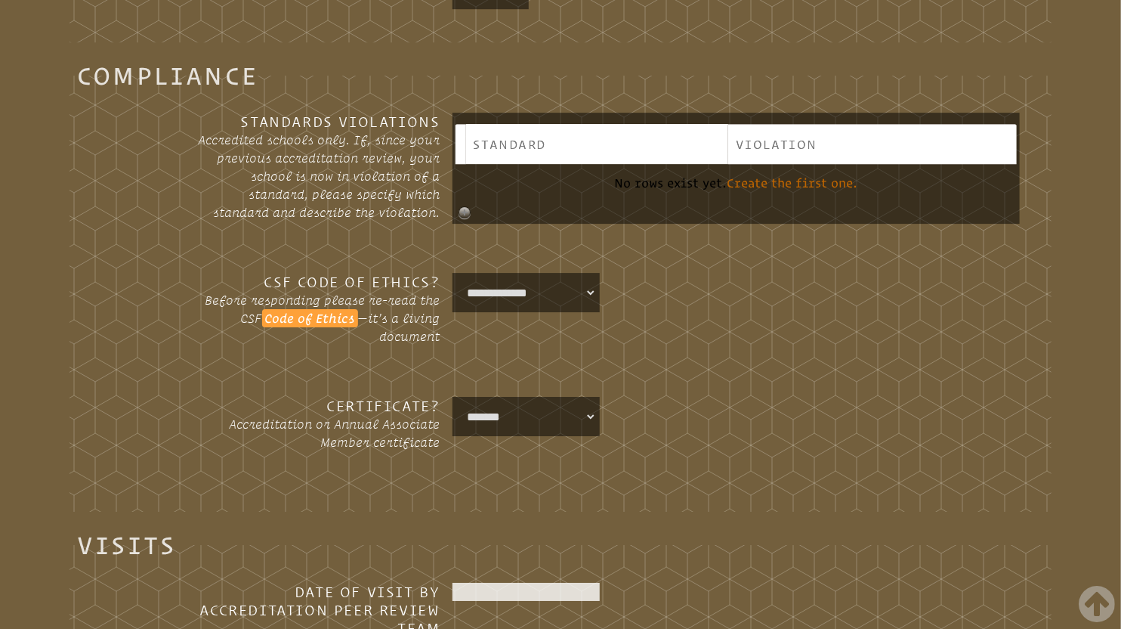
scroll to position [1987, 0]
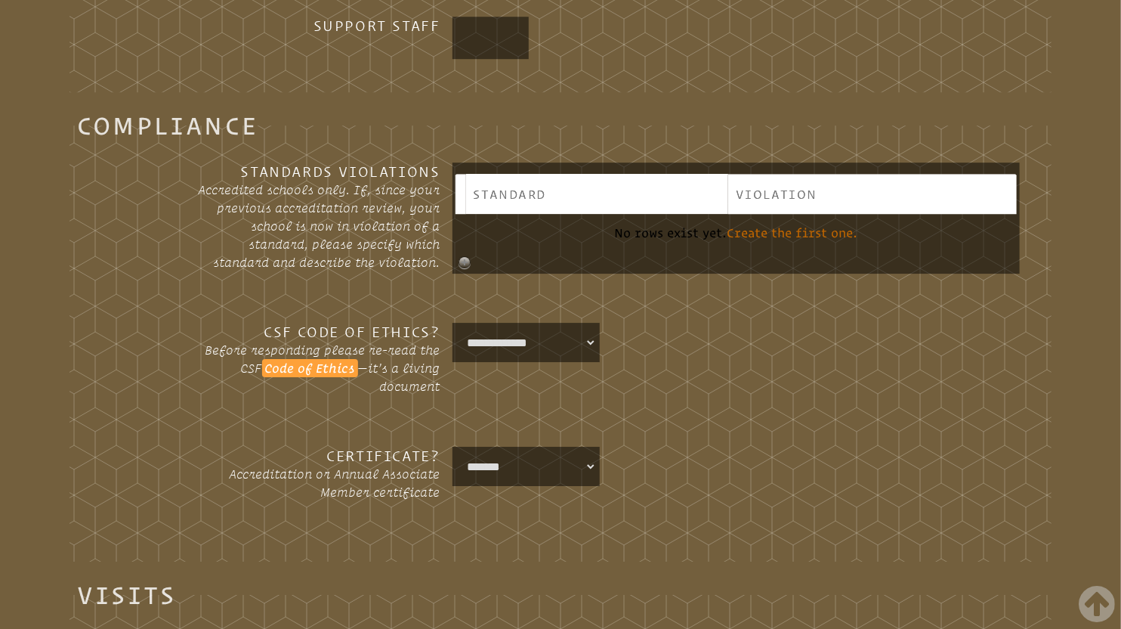
click at [592, 340] on select "**********" at bounding box center [527, 342] width 142 height 33
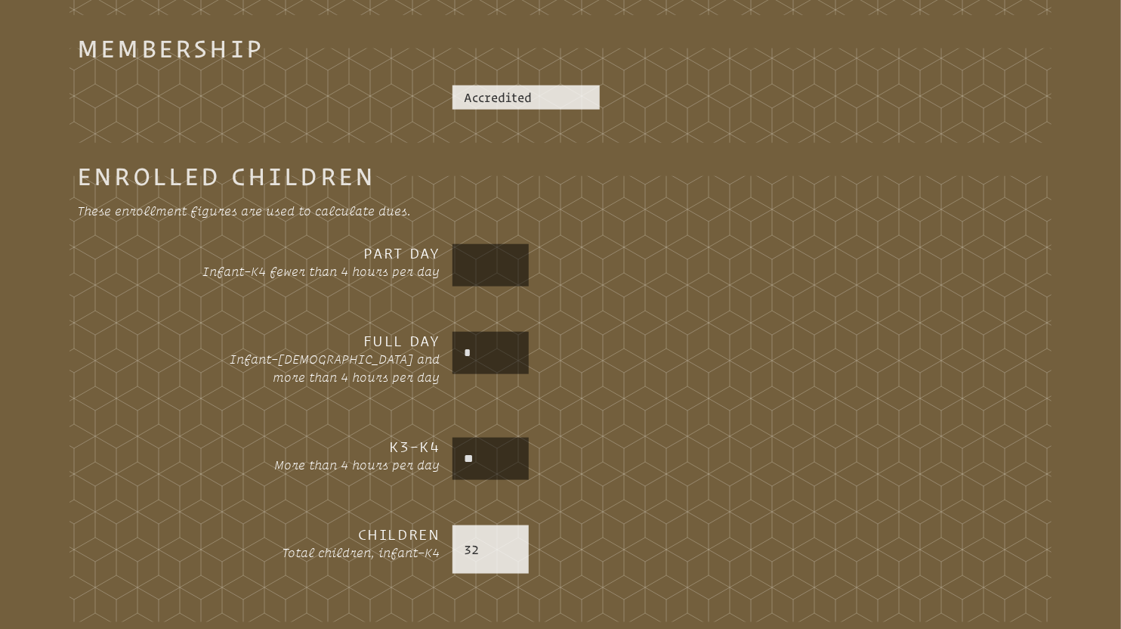
scroll to position [719, 0]
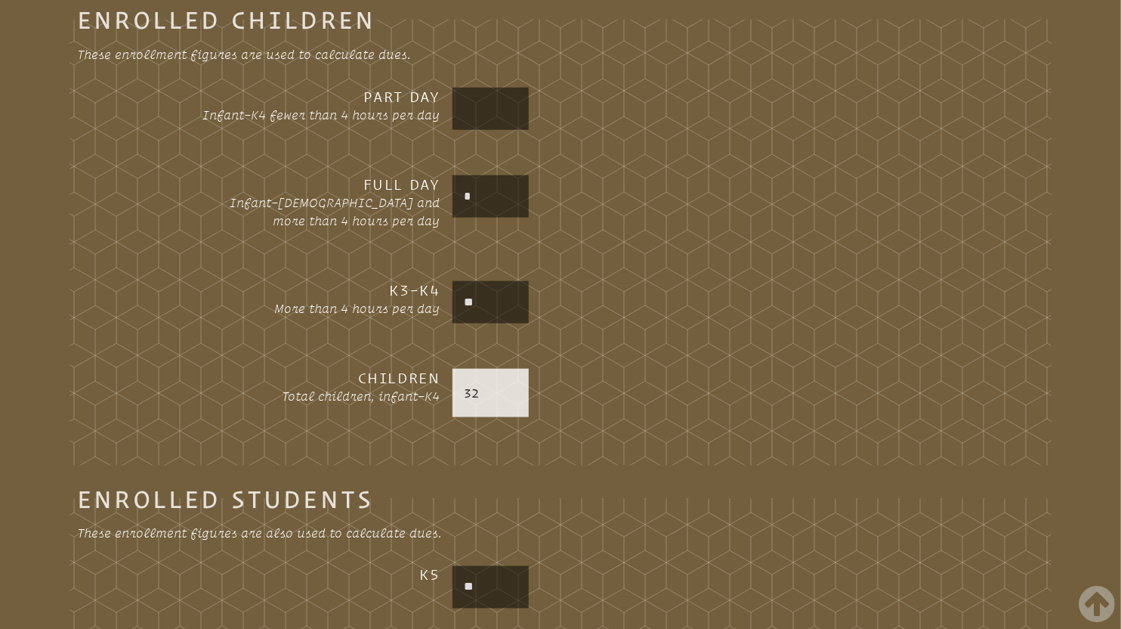
click at [478, 105] on input "text" at bounding box center [491, 109] width 71 height 36
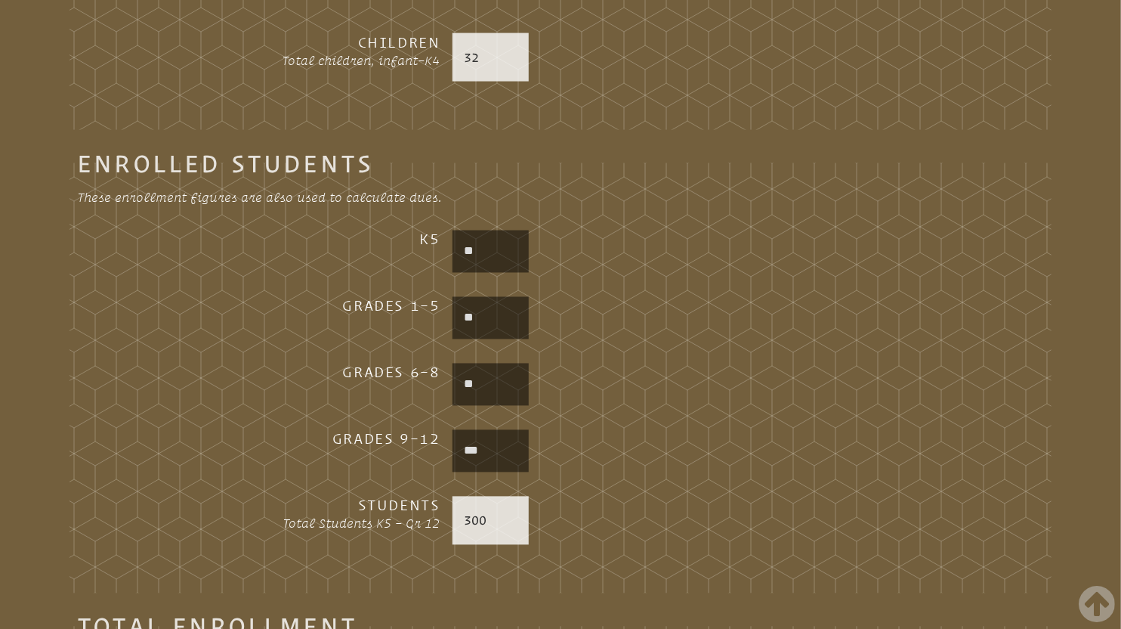
scroll to position [0, 0]
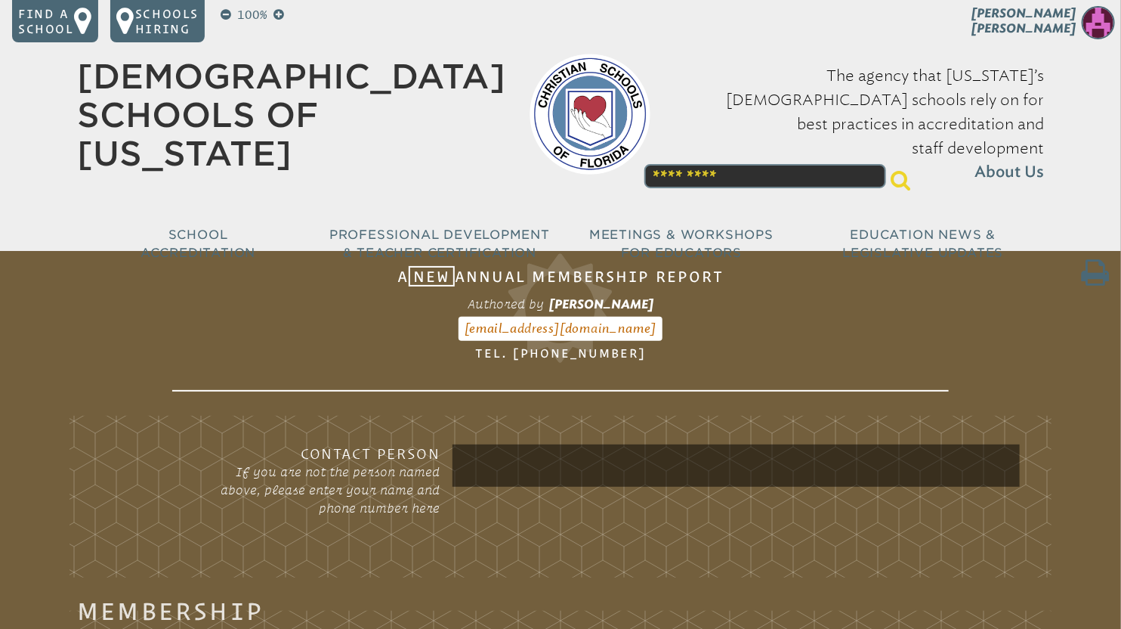
type input "*"
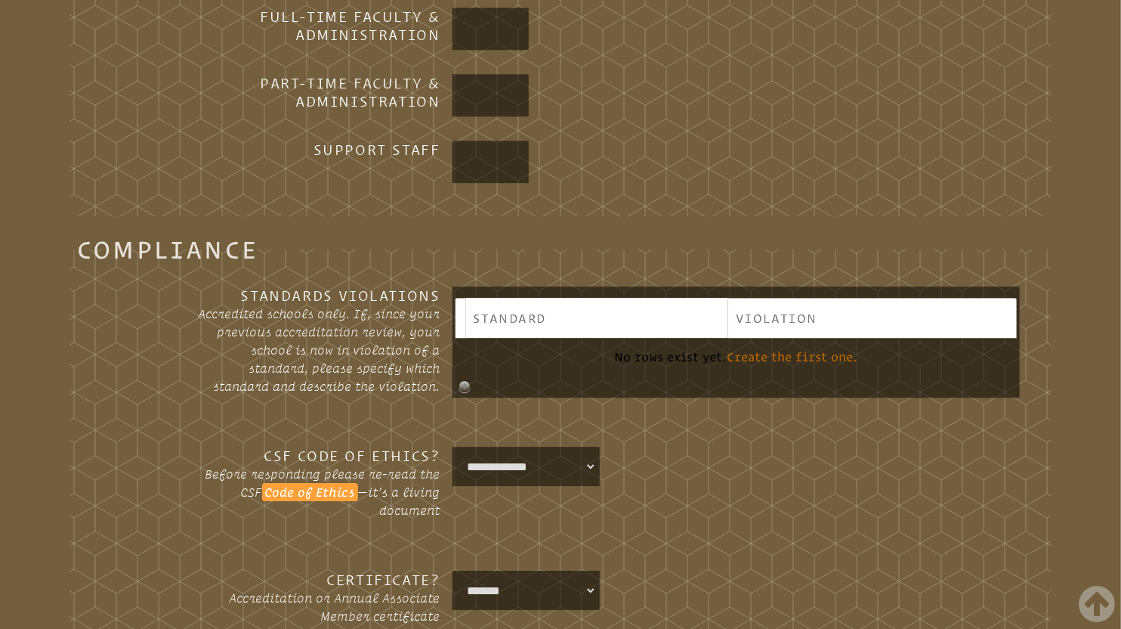
scroll to position [1780, 0]
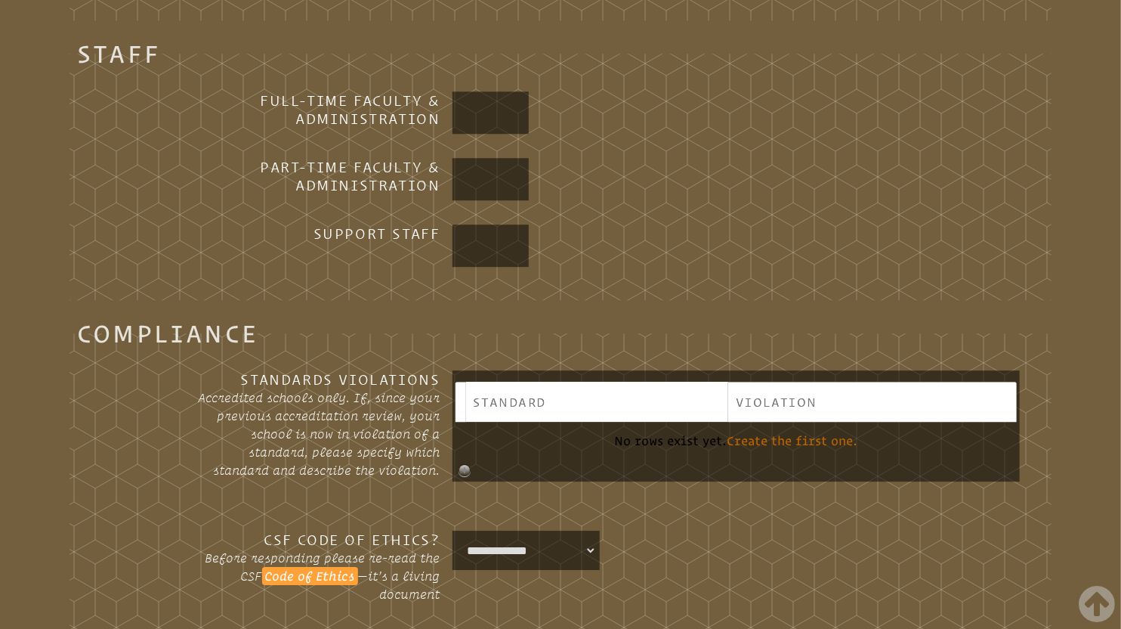
click at [486, 172] on input "text" at bounding box center [491, 179] width 71 height 36
type input "*"
click at [476, 108] on input "text" at bounding box center [491, 112] width 71 height 36
click at [474, 243] on input "text" at bounding box center [491, 245] width 71 height 36
type input "**"
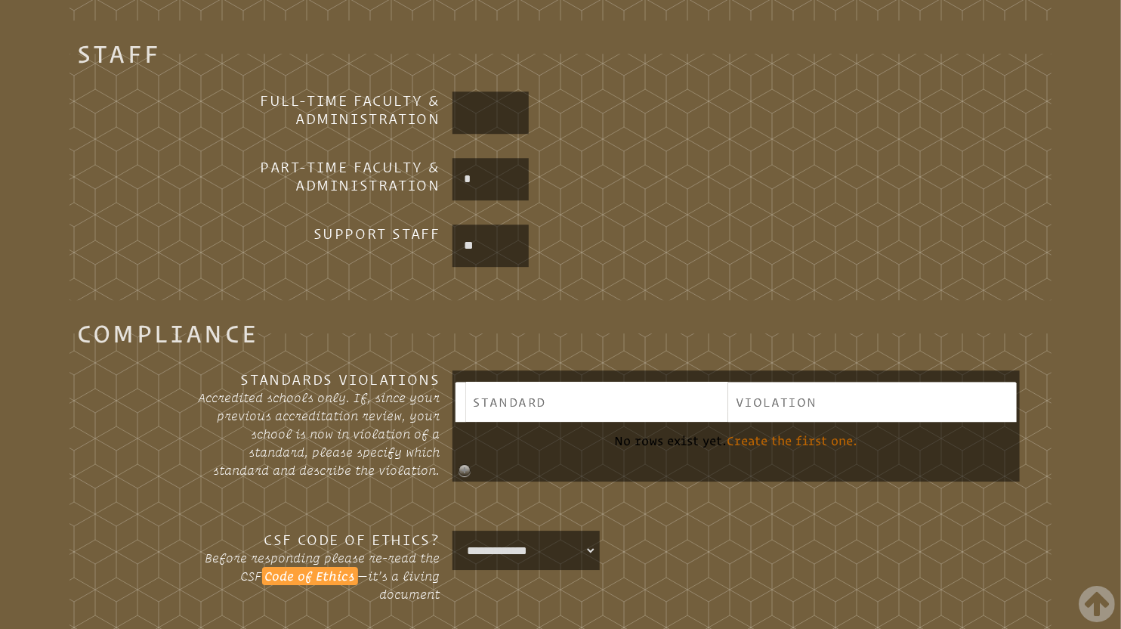
click at [476, 113] on input "text" at bounding box center [491, 112] width 71 height 36
type input "**"
click at [656, 144] on fieldset "Staff Full-time Faculty & Administration ** Part-time Faculty & Administration …" at bounding box center [561, 172] width 982 height 255
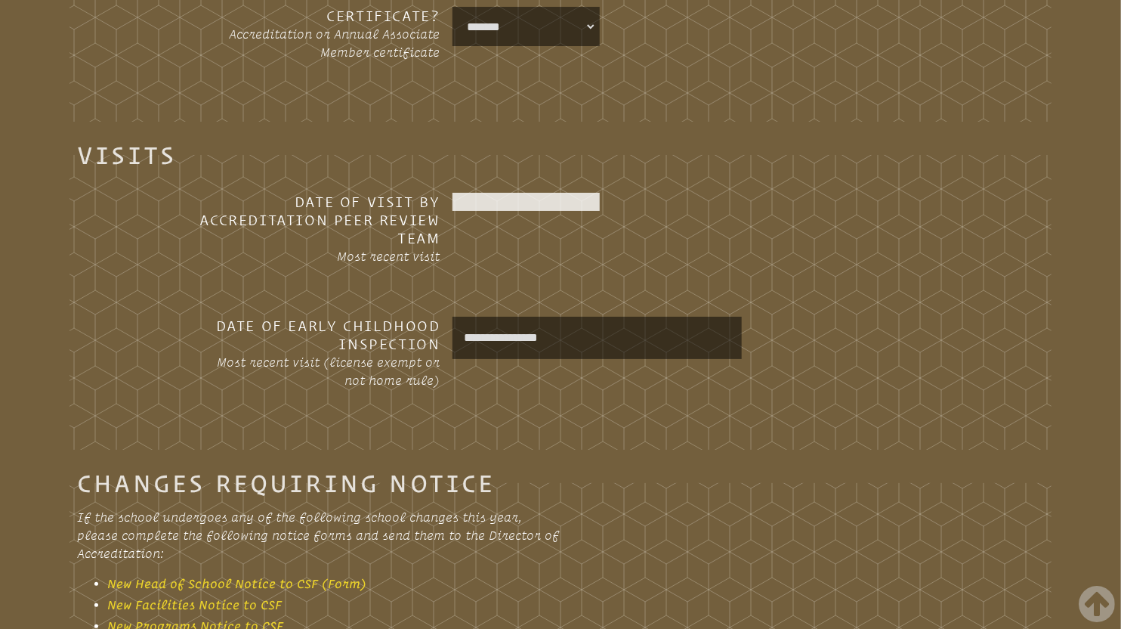
scroll to position [2431, 0]
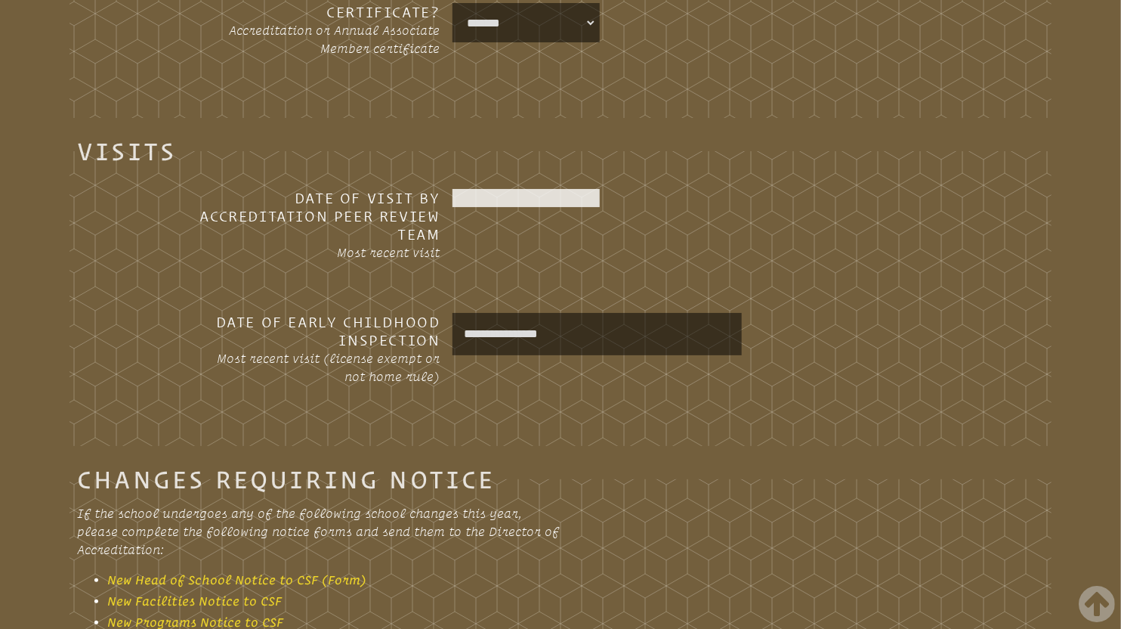
click at [349, 190] on h3 "Date of Visit by Accreditation Peer Review Team" at bounding box center [320, 216] width 242 height 54
click at [473, 195] on div at bounding box center [527, 198] width 148 height 18
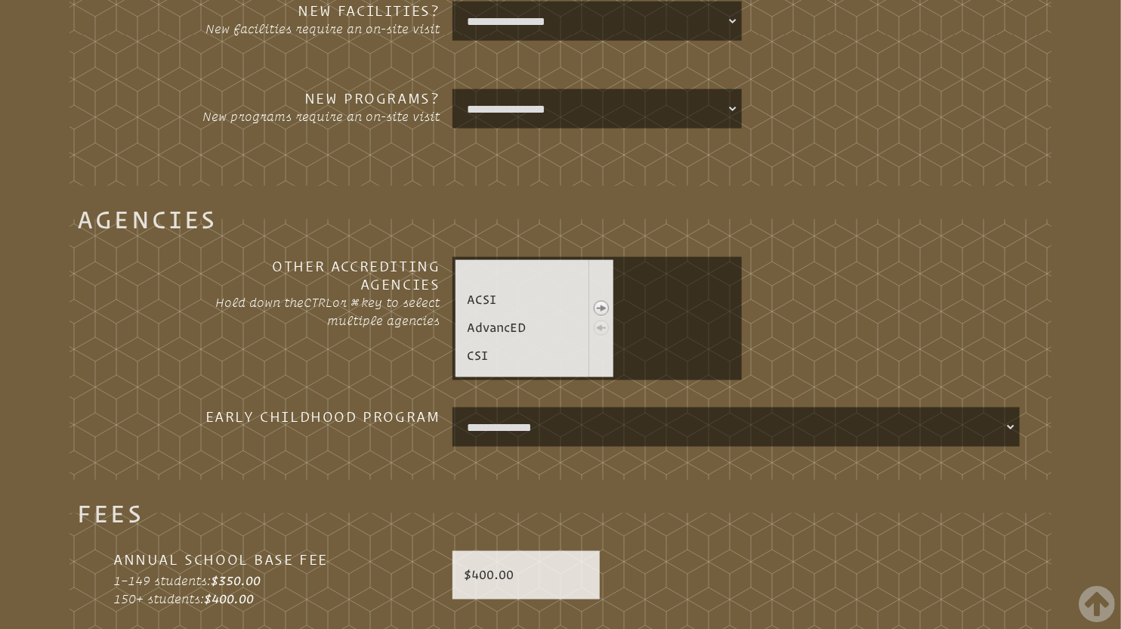
scroll to position [3243, 0]
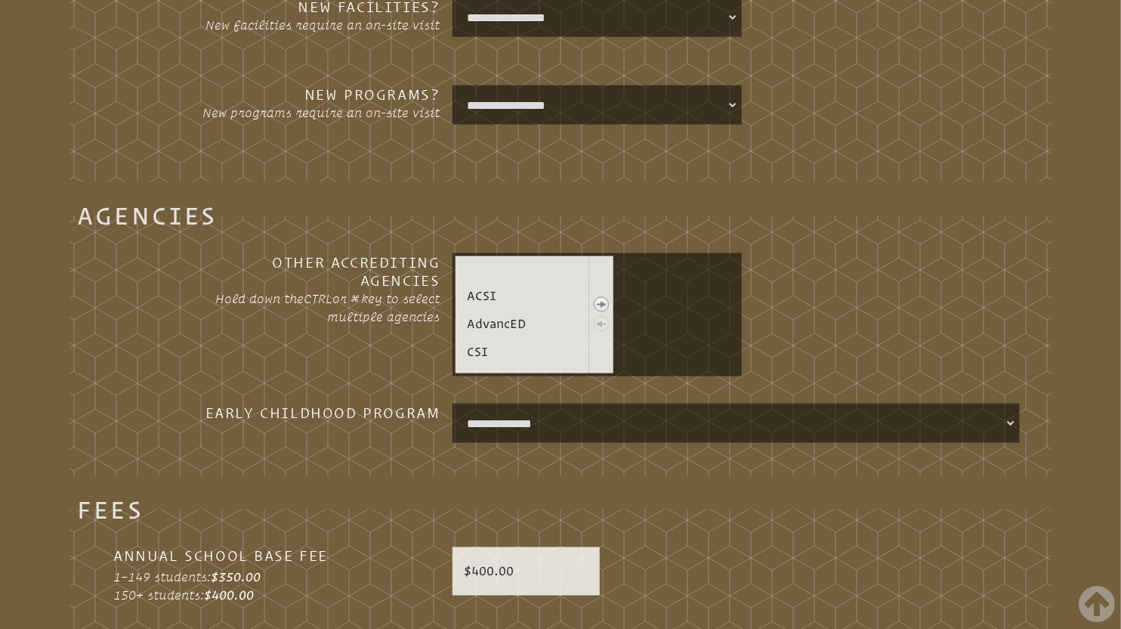
click at [481, 265] on td "• ACSI • AdvancED • CSI • [GEOGRAPHIC_DATA] • FCIS • MSA" at bounding box center [523, 314] width 135 height 117
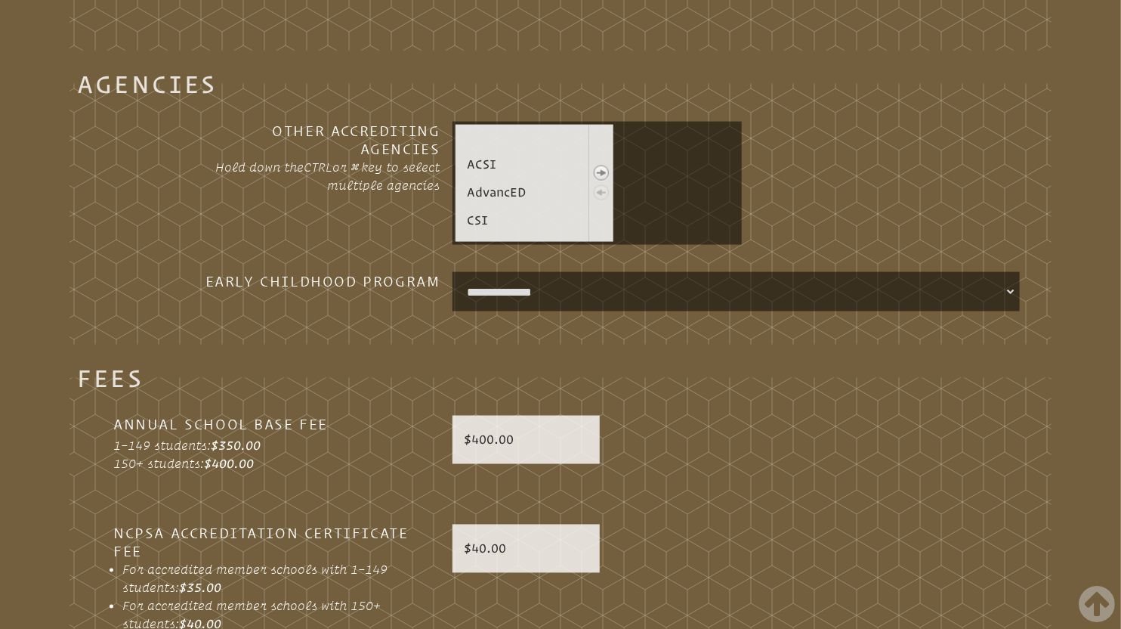
scroll to position [3377, 0]
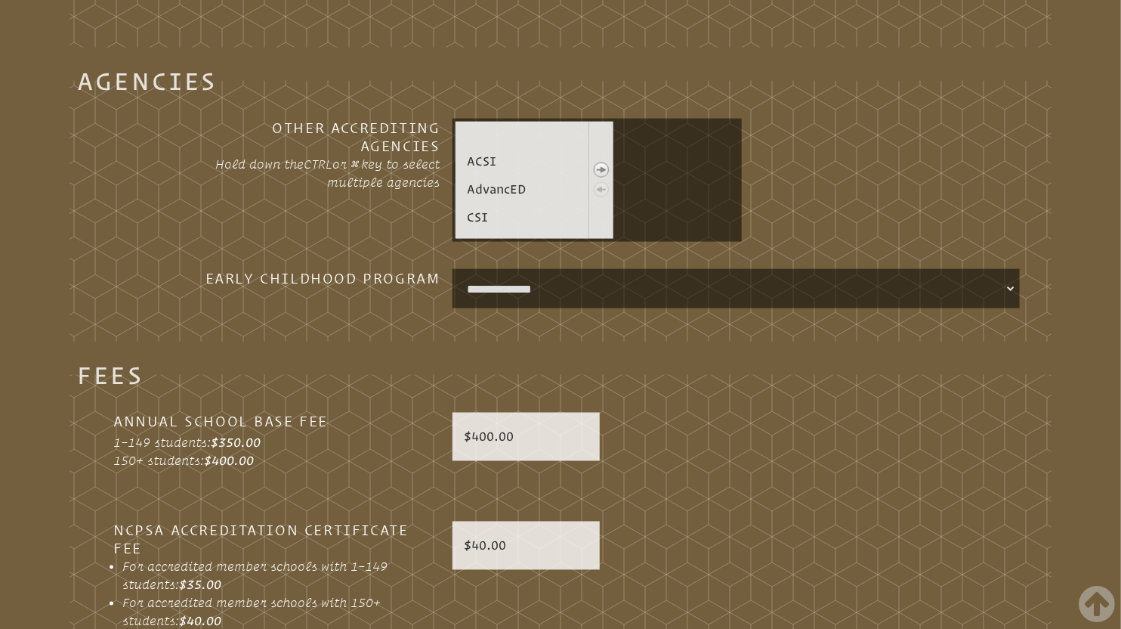
click at [602, 169] on link at bounding box center [601, 170] width 24 height 20
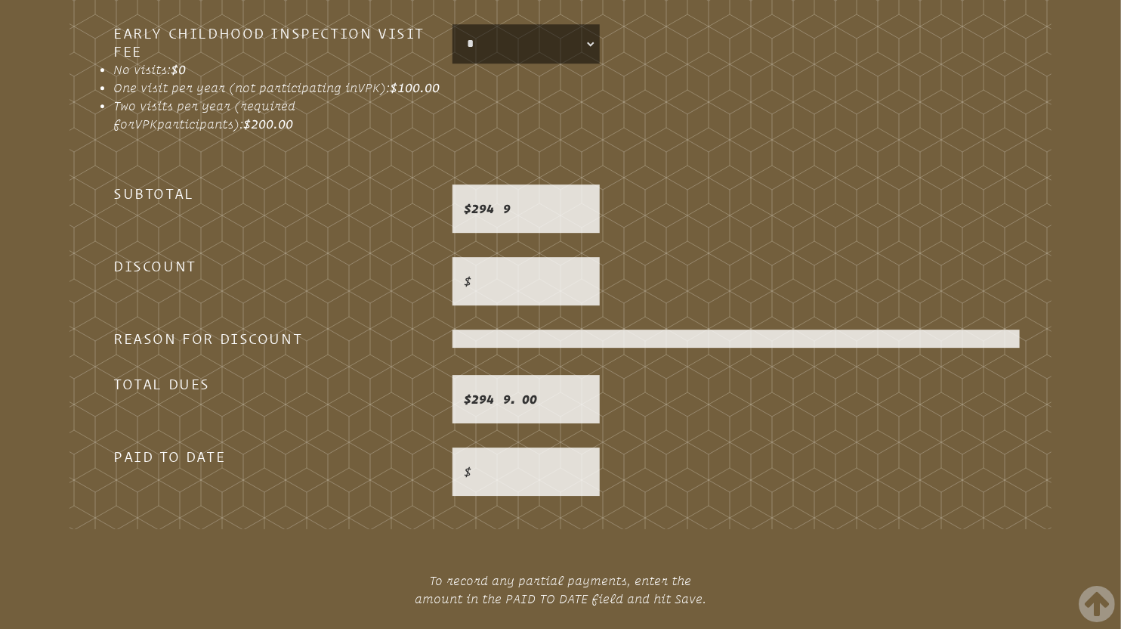
scroll to position [4383, 0]
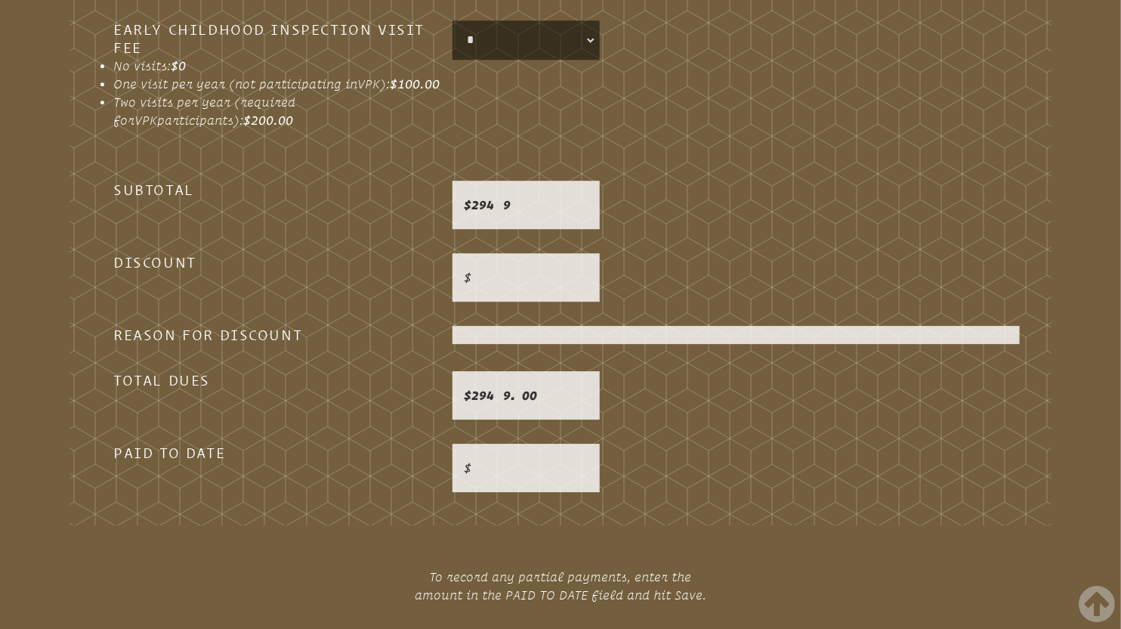
click at [976, 465] on div at bounding box center [737, 468] width 568 height 48
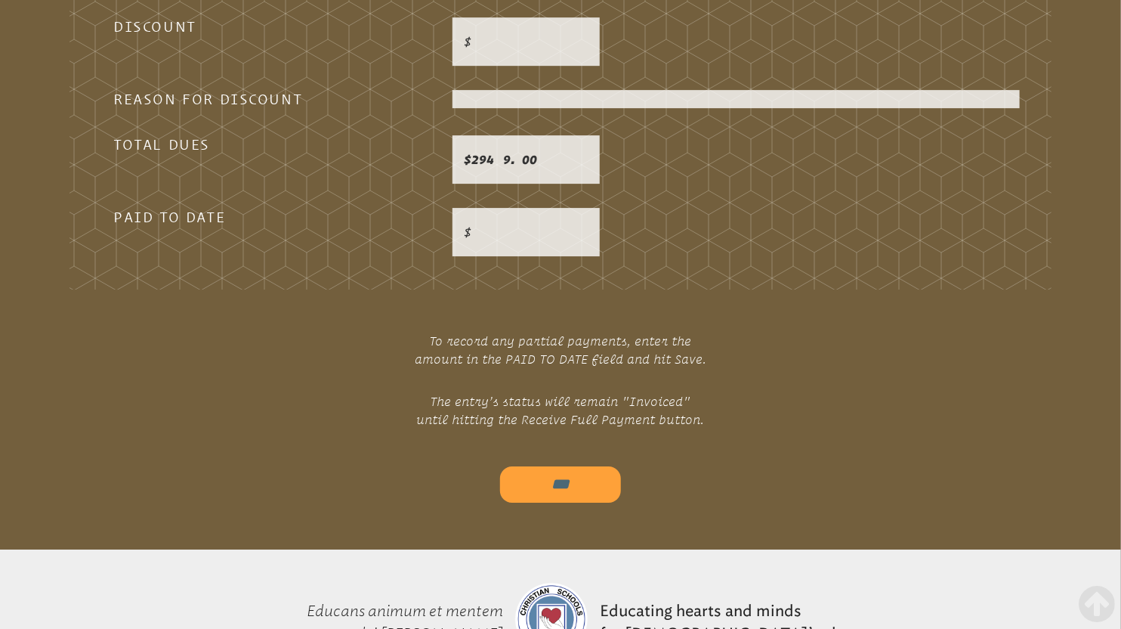
scroll to position [4684, 0]
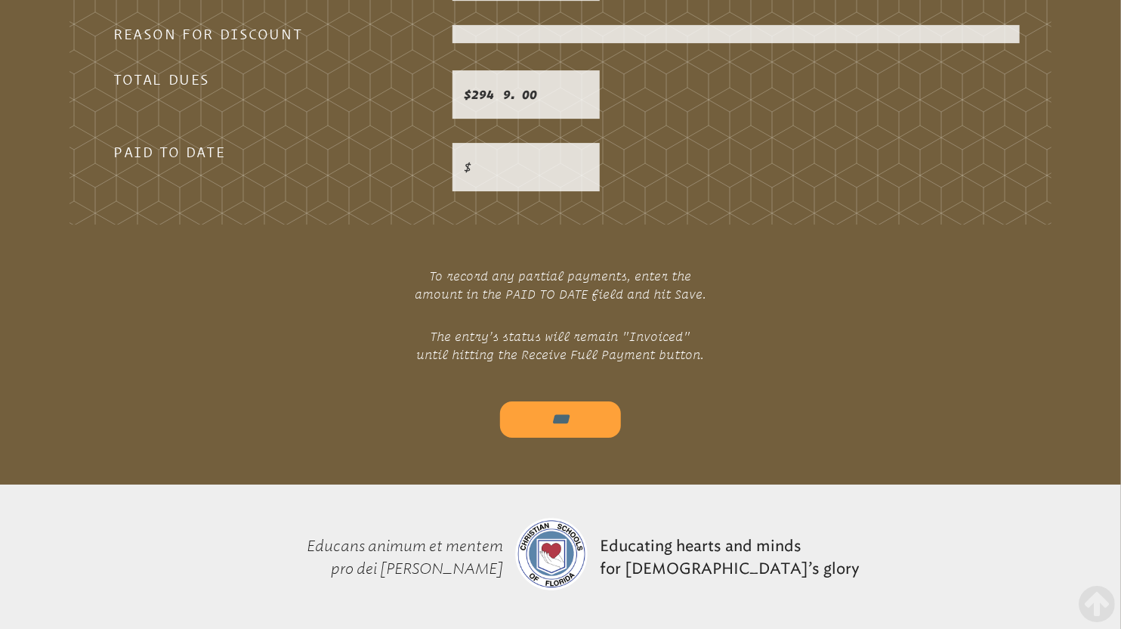
click at [555, 401] on input "***" at bounding box center [560, 419] width 121 height 36
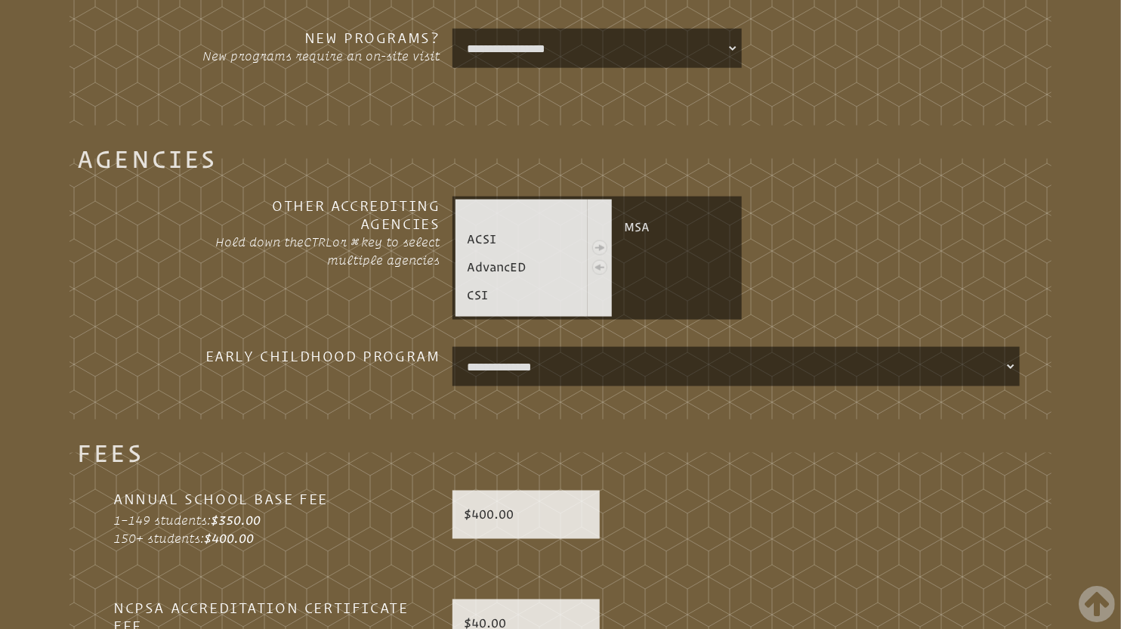
scroll to position [3231, 0]
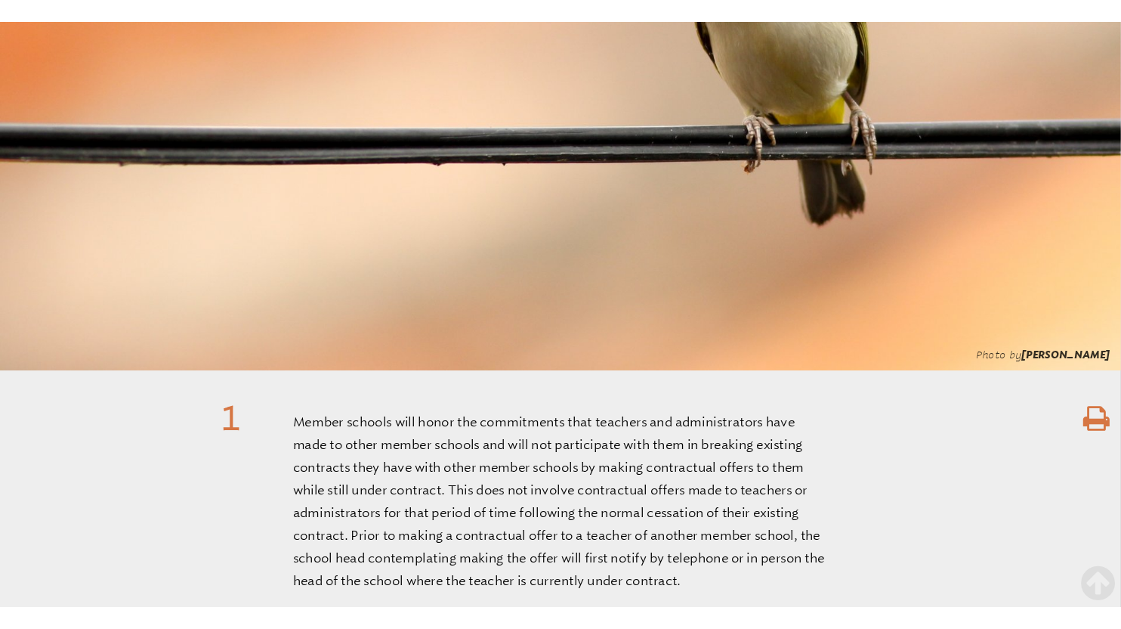
scroll to position [957, 0]
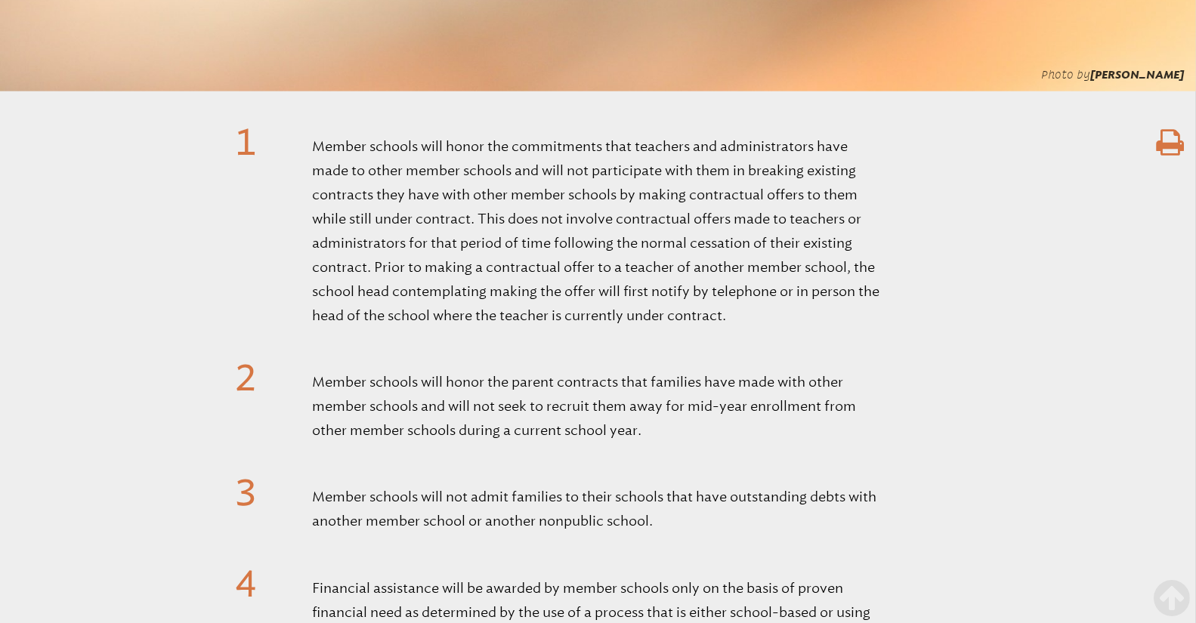
click at [1167, 142] on icon at bounding box center [1170, 143] width 28 height 30
